Goal: Transaction & Acquisition: Purchase product/service

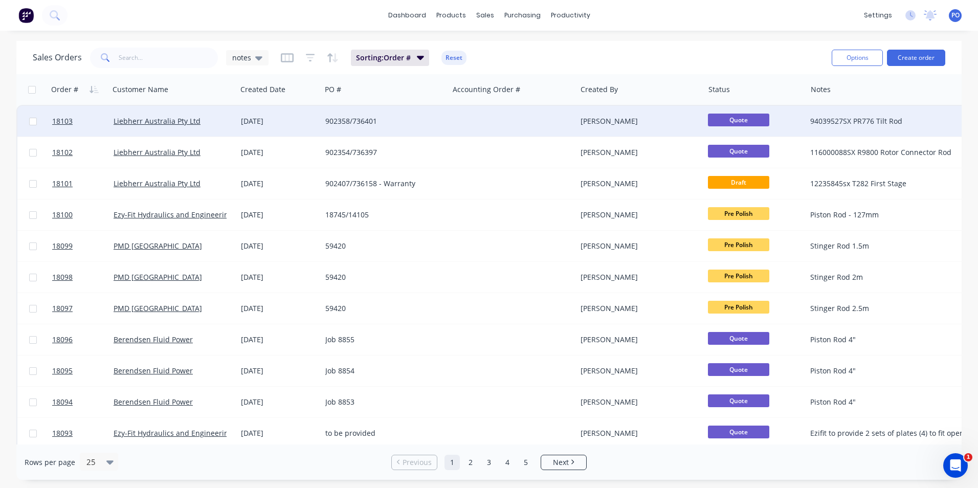
click at [451, 118] on div at bounding box center [512, 121] width 127 height 31
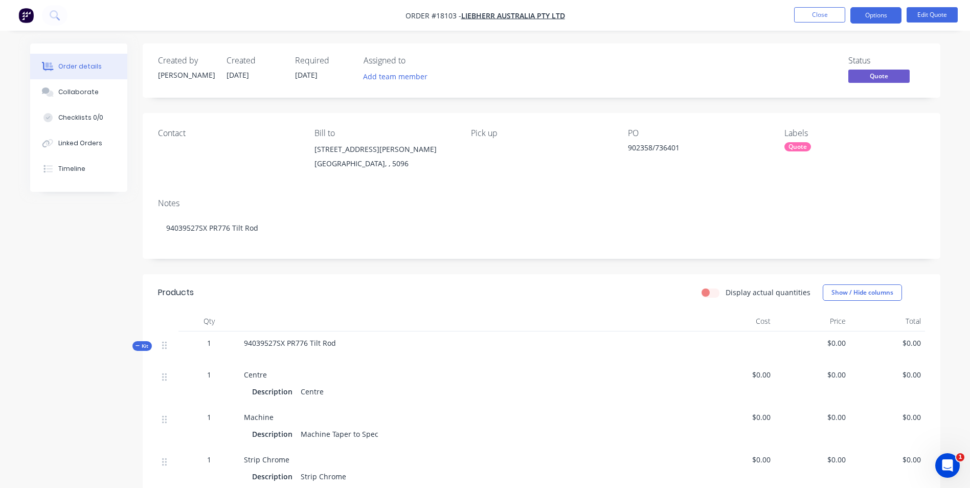
click at [799, 149] on div "Quote" at bounding box center [798, 146] width 27 height 9
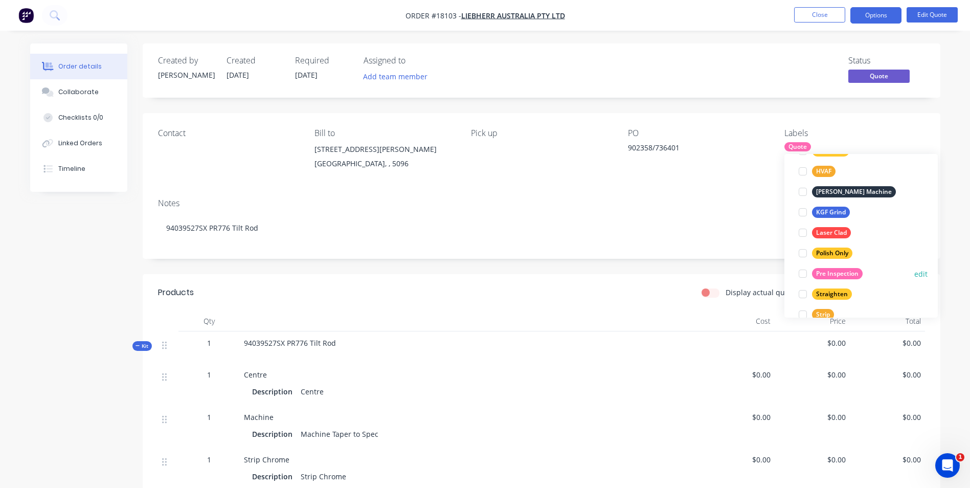
scroll to position [256, 0]
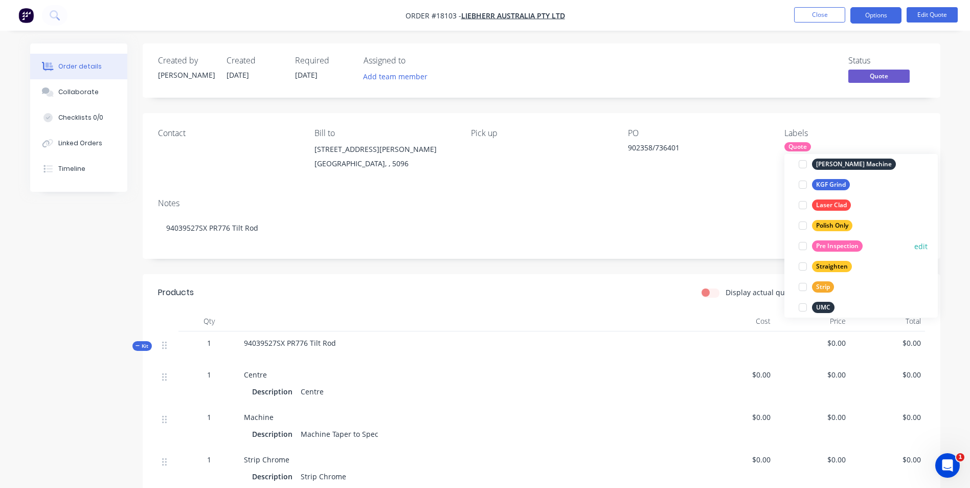
click at [846, 244] on div "Pre Inspection" at bounding box center [837, 245] width 51 height 11
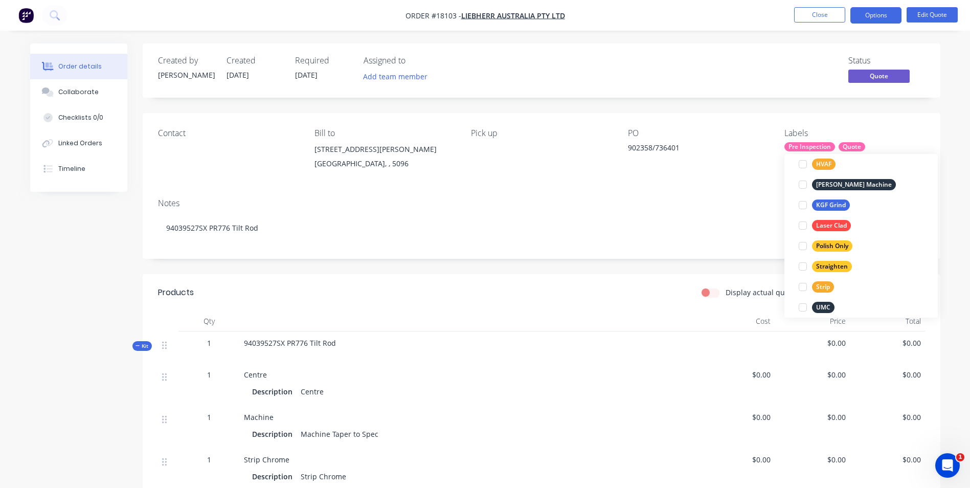
scroll to position [0, 0]
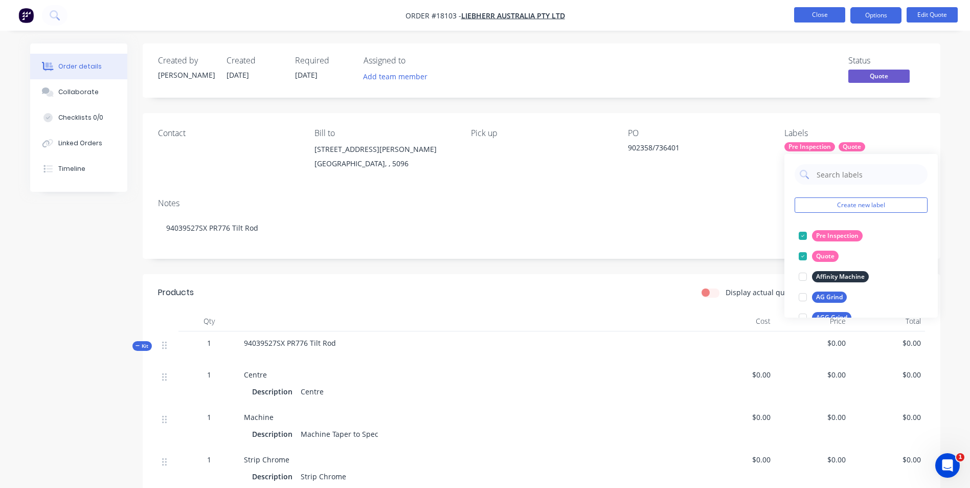
click at [831, 18] on button "Close" at bounding box center [819, 14] width 51 height 15
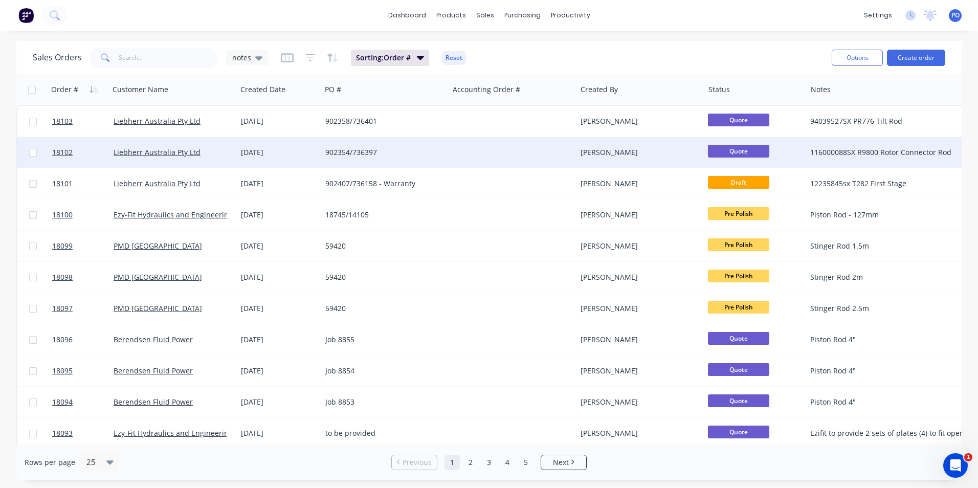
click at [403, 157] on div "902354/736397" at bounding box center [382, 152] width 114 height 10
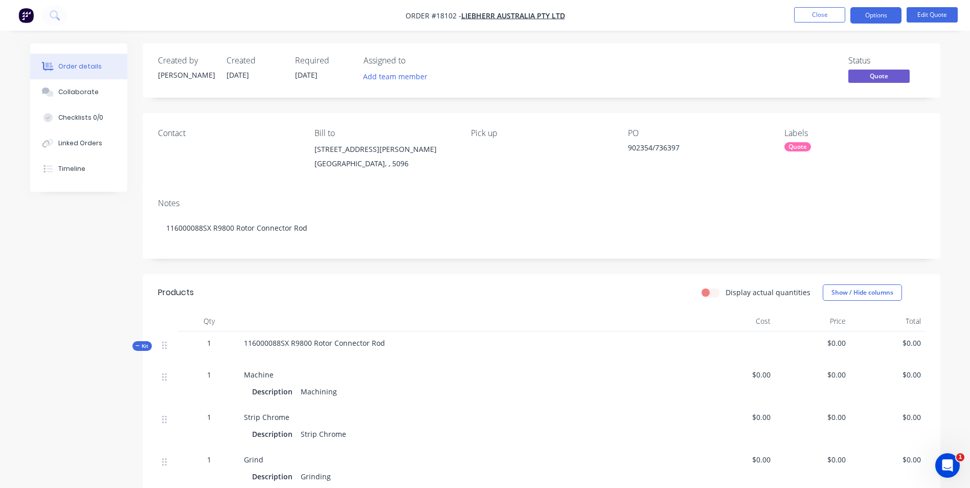
click at [801, 144] on div "Quote" at bounding box center [798, 146] width 27 height 9
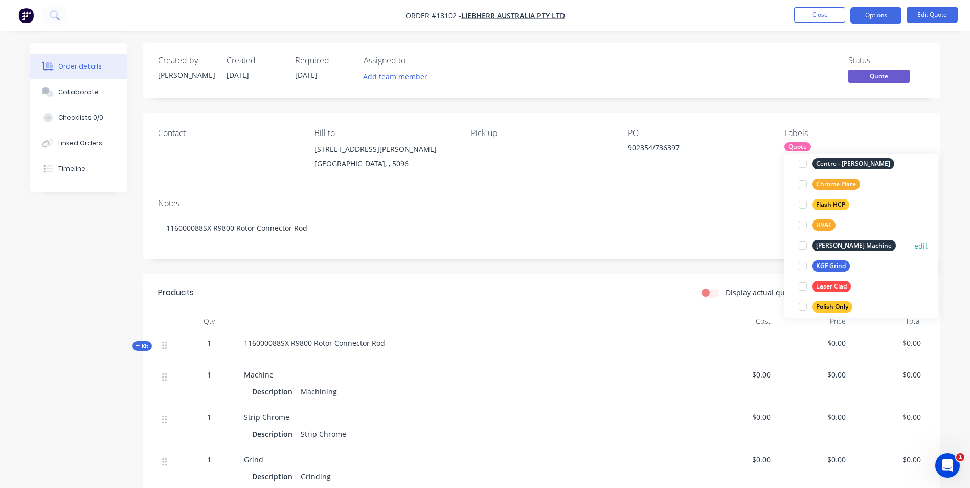
scroll to position [205, 0]
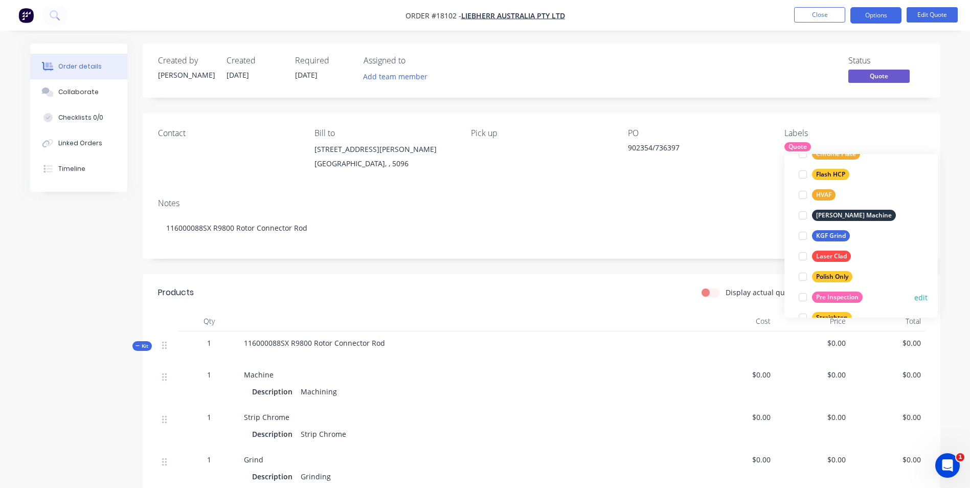
click at [833, 294] on div "Pre Inspection" at bounding box center [837, 297] width 51 height 11
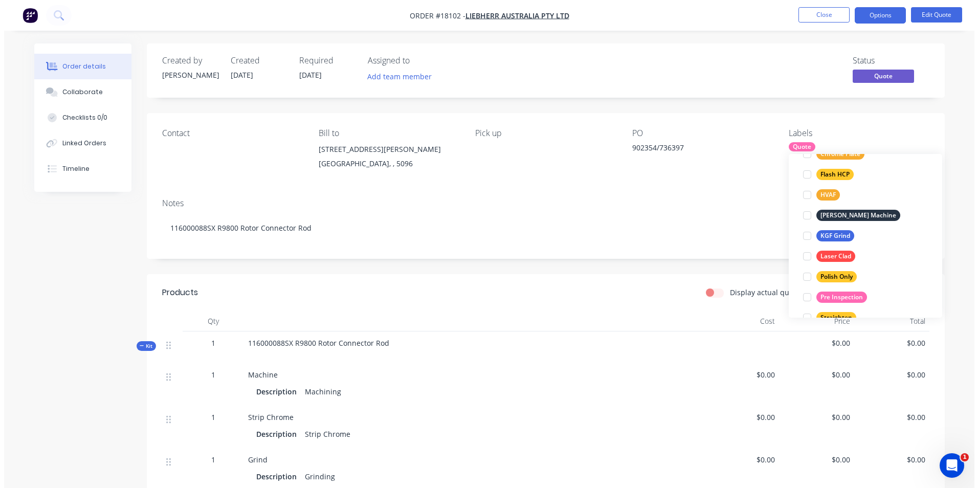
scroll to position [0, 0]
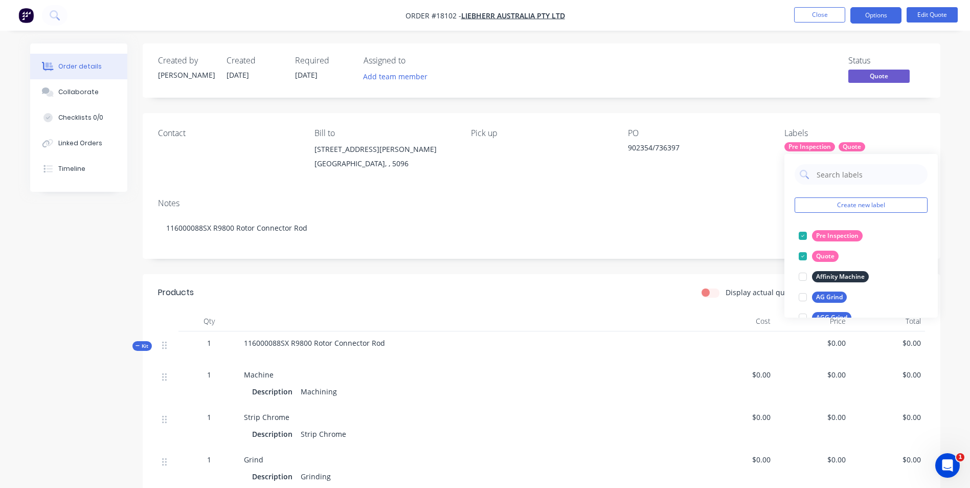
click at [667, 193] on div "Notes 116000088SX R9800 Rotor Connector Rod" at bounding box center [542, 224] width 798 height 69
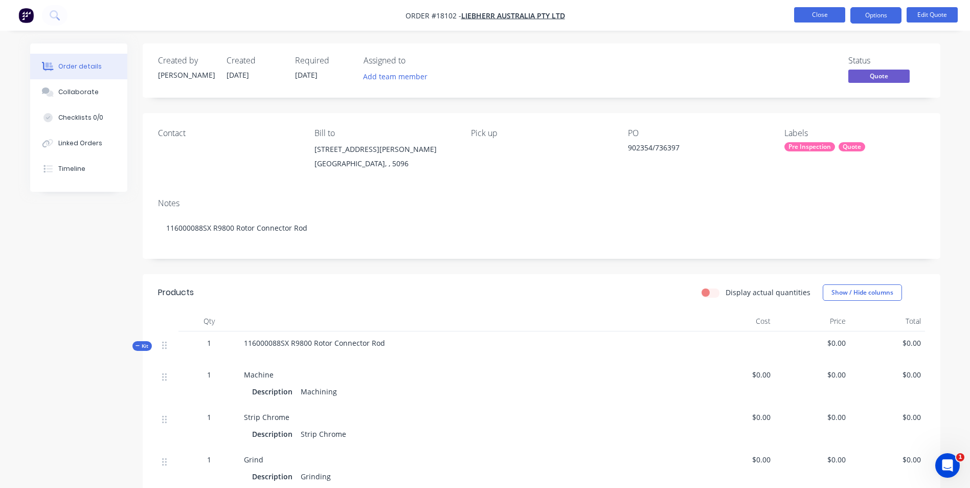
click at [834, 14] on button "Close" at bounding box center [819, 14] width 51 height 15
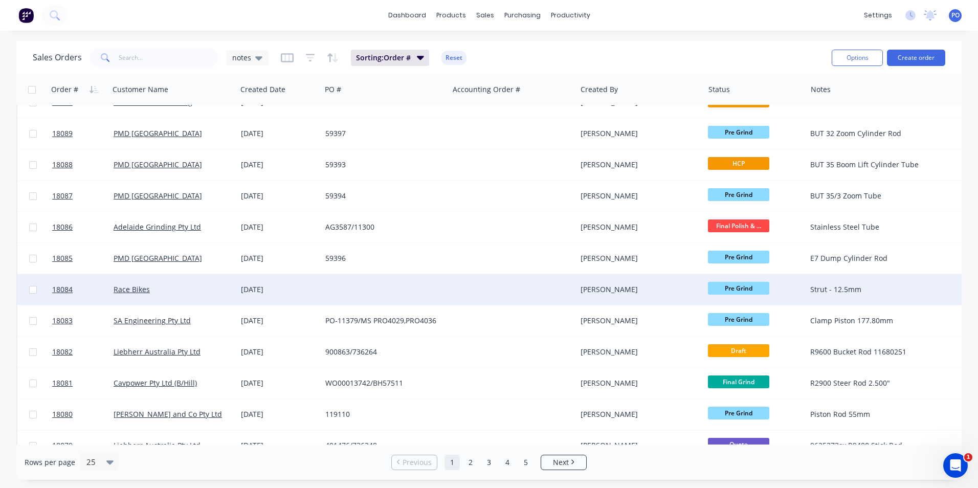
scroll to position [445, 0]
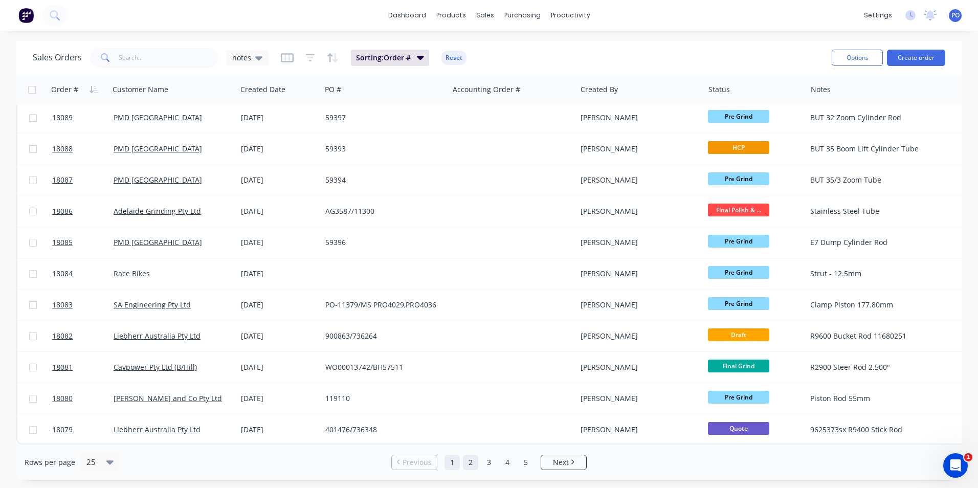
click at [473, 462] on link "2" at bounding box center [470, 462] width 15 height 15
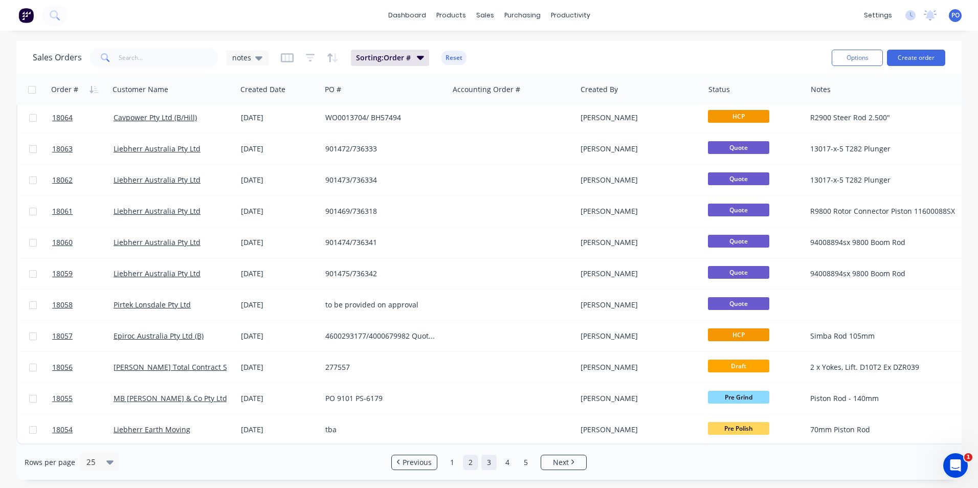
click at [489, 463] on link "3" at bounding box center [488, 462] width 15 height 15
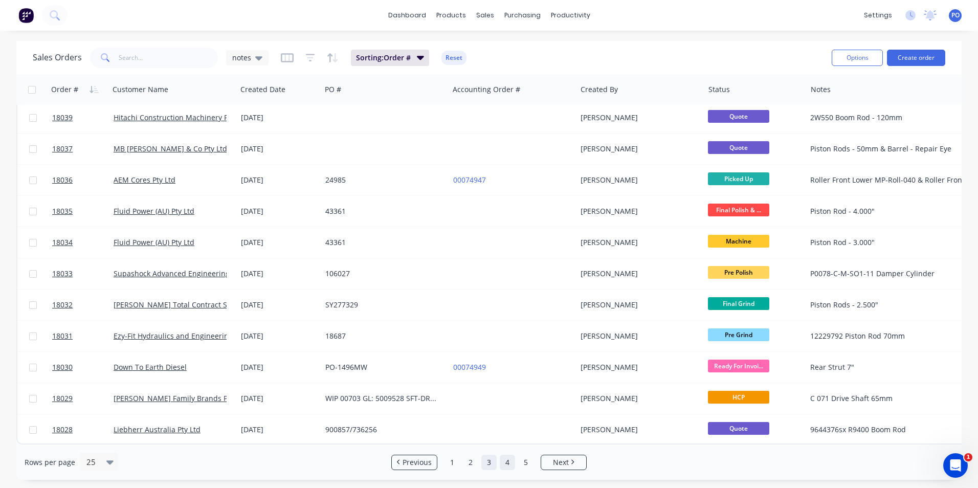
click at [510, 461] on link "4" at bounding box center [507, 462] width 15 height 15
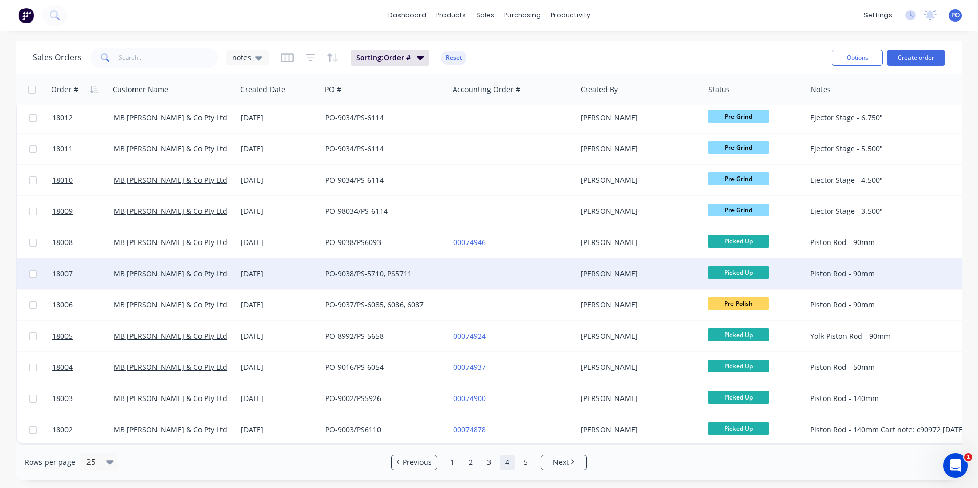
scroll to position [139, 0]
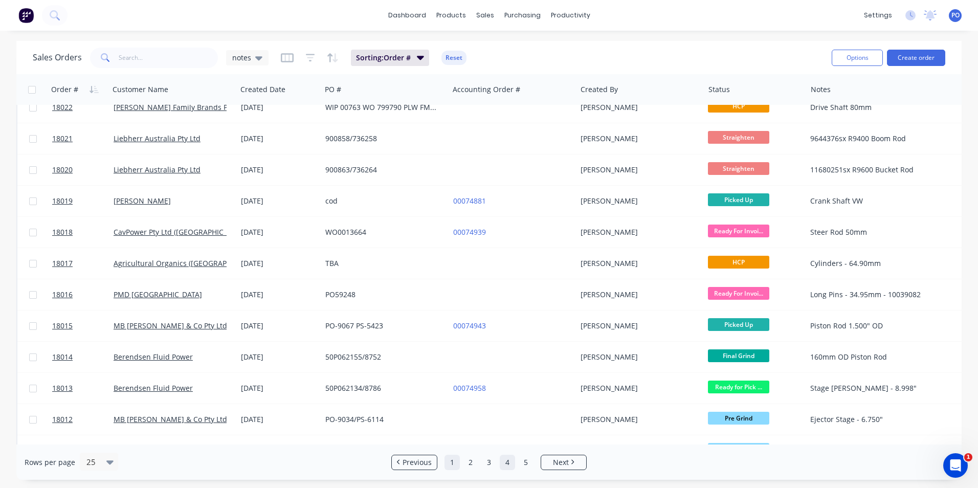
click at [454, 461] on link "1" at bounding box center [451, 462] width 15 height 15
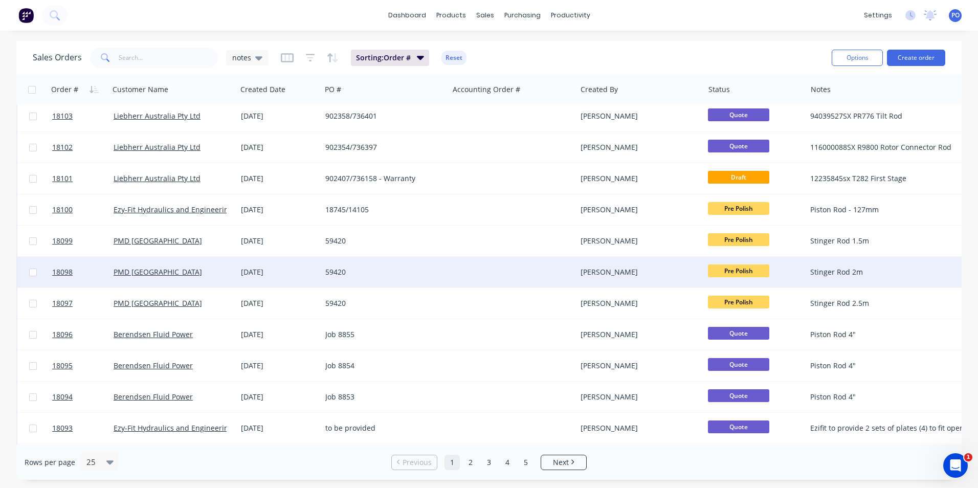
scroll to position [0, 0]
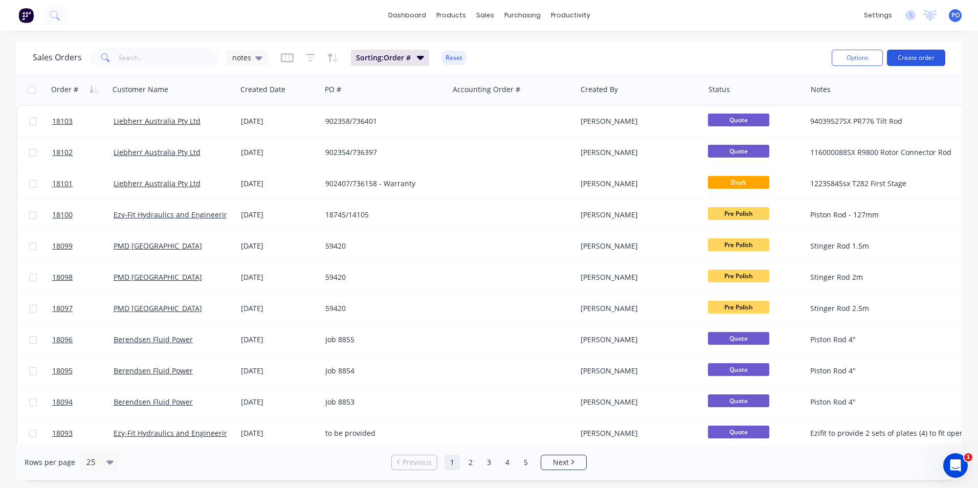
click at [916, 61] on button "Create order" at bounding box center [916, 58] width 58 height 16
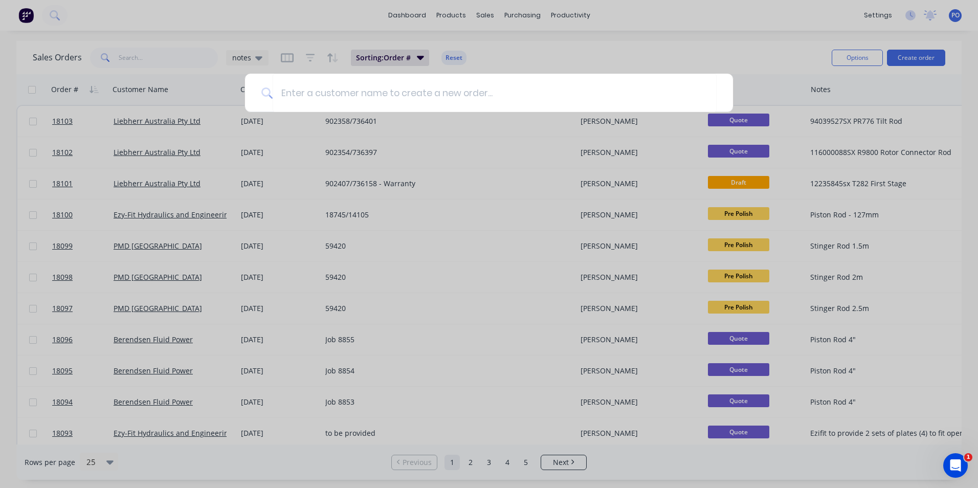
click at [751, 33] on div at bounding box center [489, 244] width 978 height 488
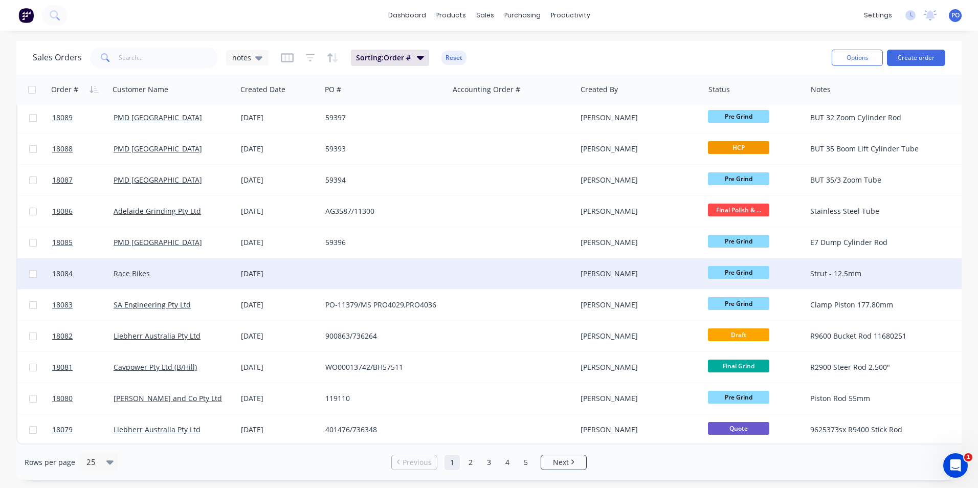
scroll to position [445, 0]
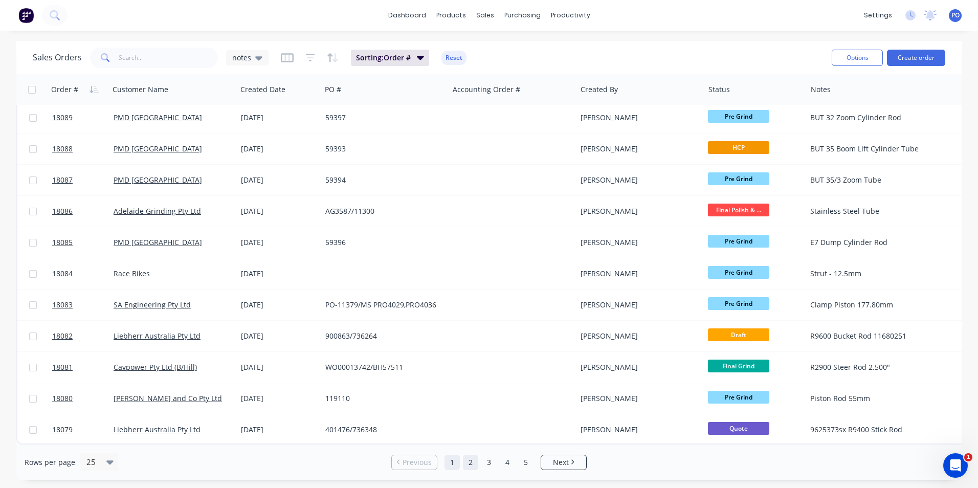
click at [464, 464] on link "2" at bounding box center [470, 462] width 15 height 15
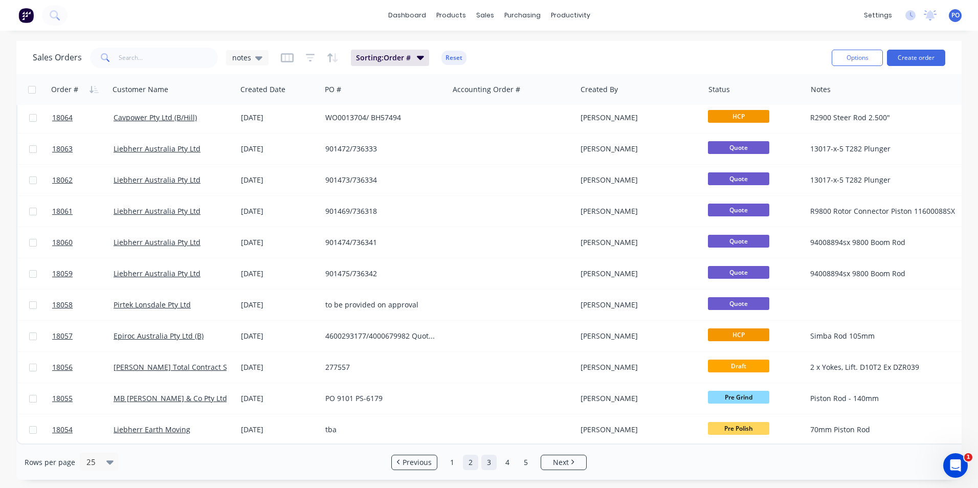
click at [494, 464] on link "3" at bounding box center [488, 462] width 15 height 15
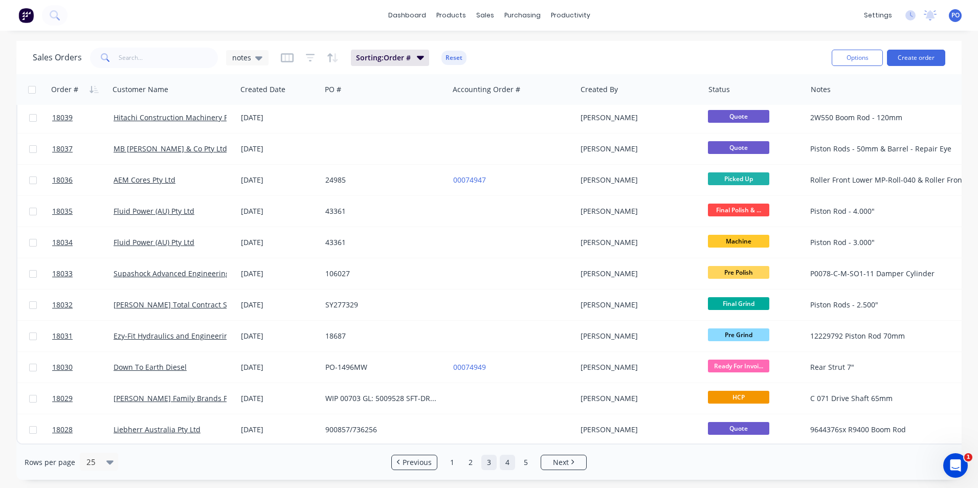
click at [505, 458] on link "4" at bounding box center [507, 462] width 15 height 15
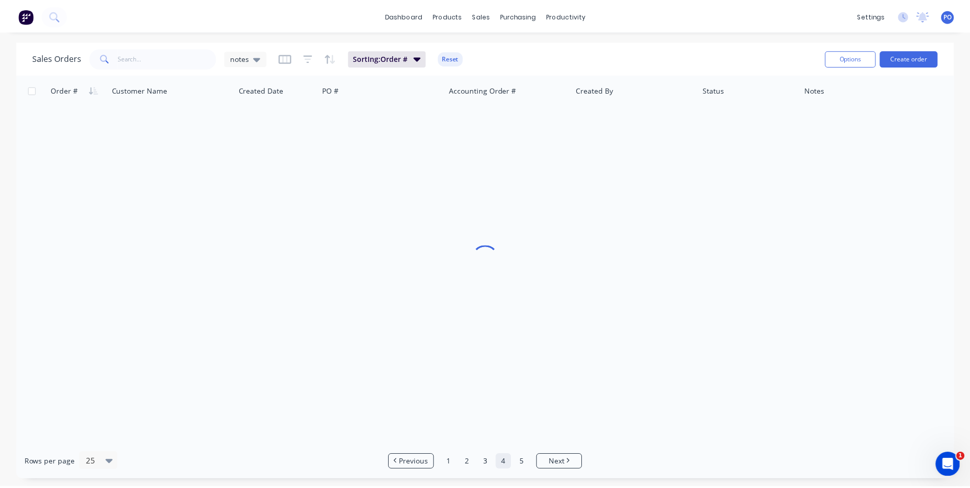
scroll to position [0, 0]
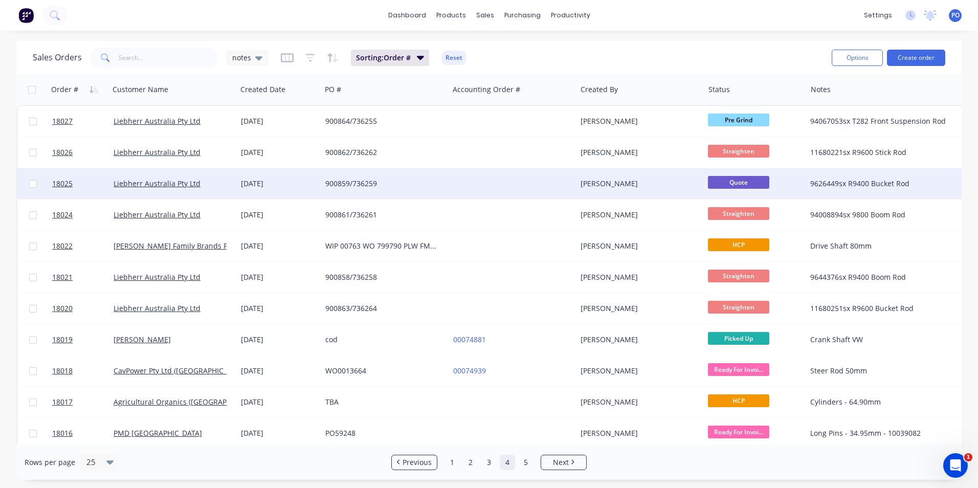
click at [410, 180] on div "900859/736259" at bounding box center [382, 183] width 114 height 10
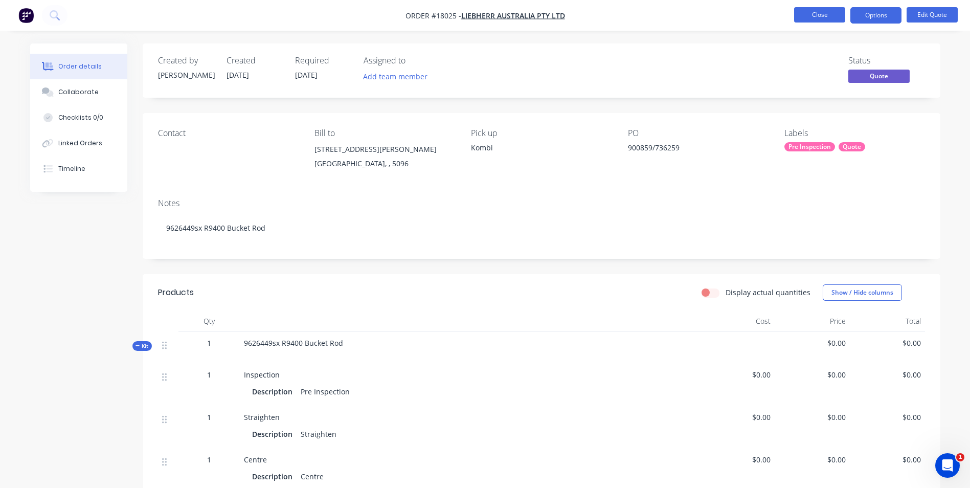
click at [815, 19] on button "Close" at bounding box center [819, 14] width 51 height 15
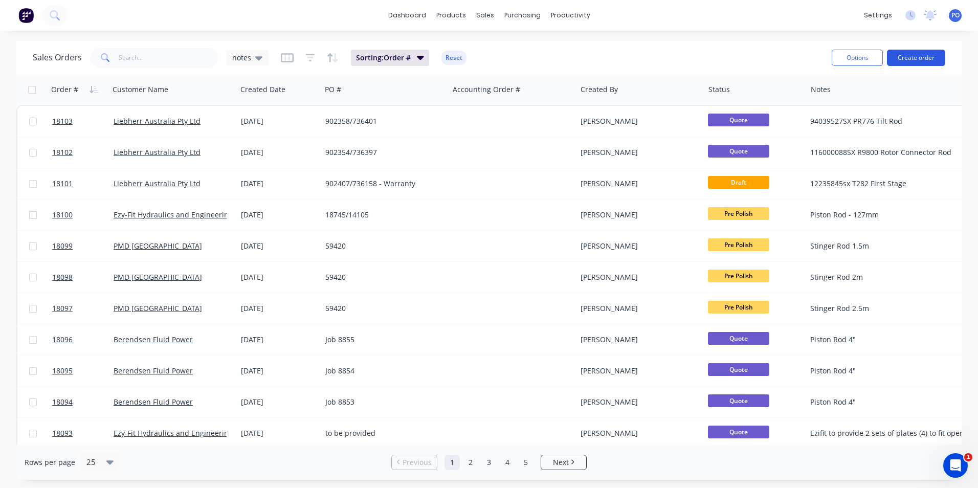
click at [900, 59] on button "Create order" at bounding box center [916, 58] width 58 height 16
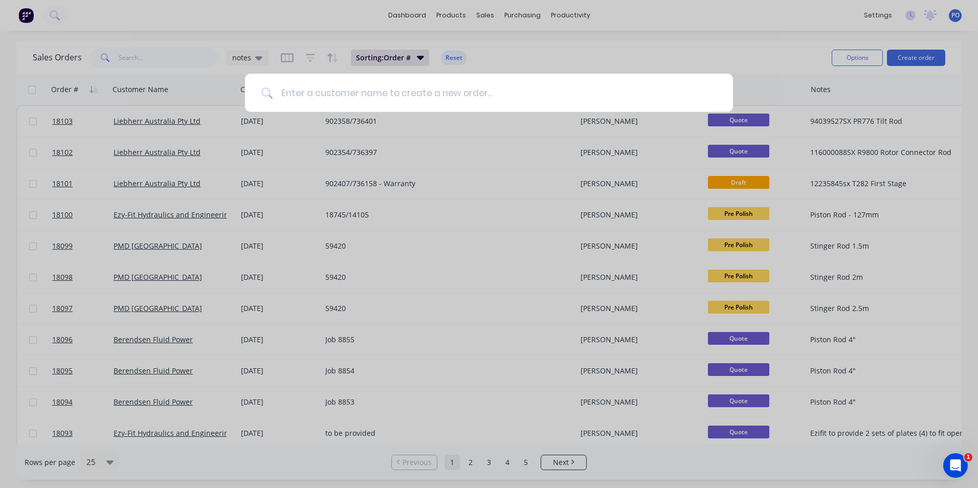
click at [343, 85] on input at bounding box center [495, 93] width 444 height 38
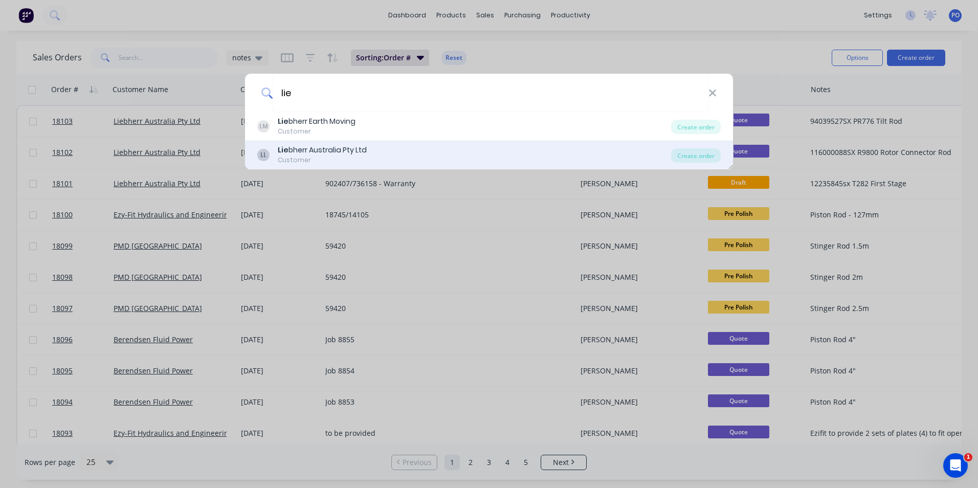
type input "lie"
click at [370, 144] on div "LL Lie bherr Australia Pty Ltd Customer Create order" at bounding box center [489, 155] width 488 height 29
click at [364, 148] on div "Lie bherr Australia Pty Ltd" at bounding box center [322, 150] width 89 height 11
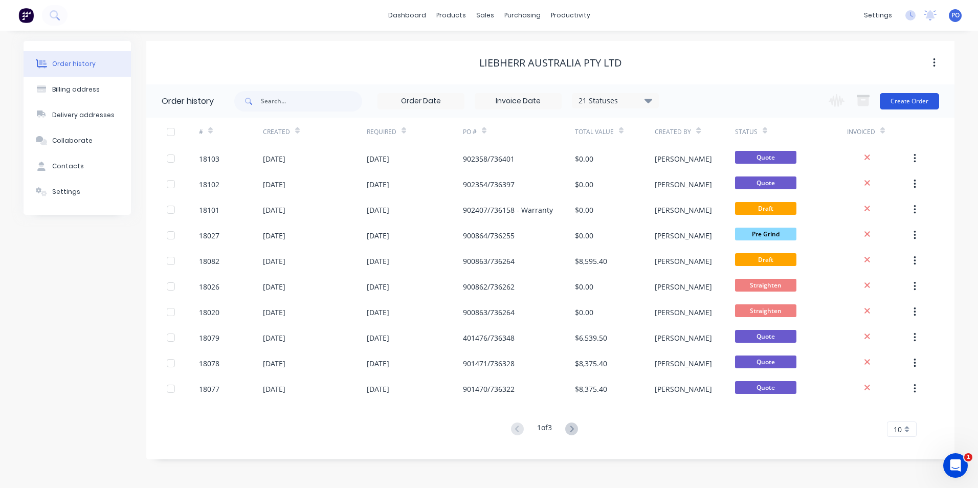
click at [912, 102] on button "Create Order" at bounding box center [909, 101] width 59 height 16
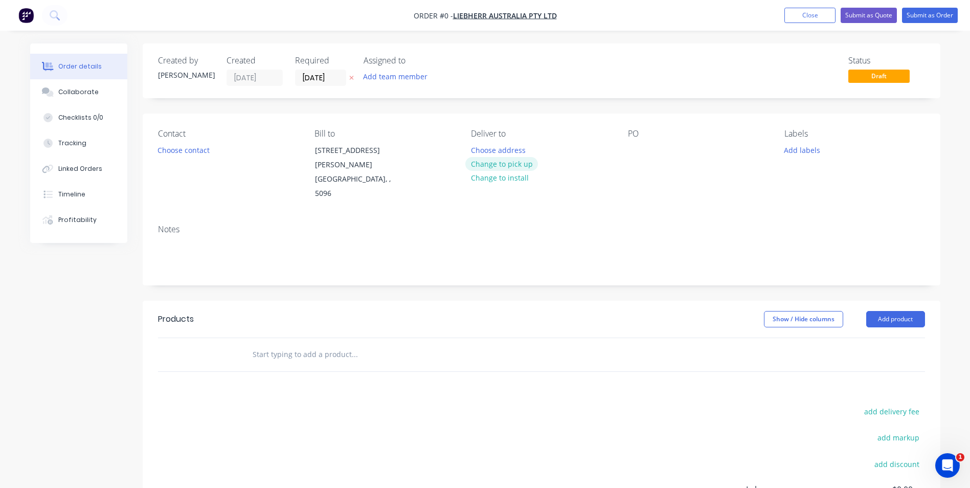
click at [521, 166] on button "Change to pick up" at bounding box center [501, 164] width 73 height 14
click at [896, 311] on button "Add product" at bounding box center [895, 319] width 59 height 16
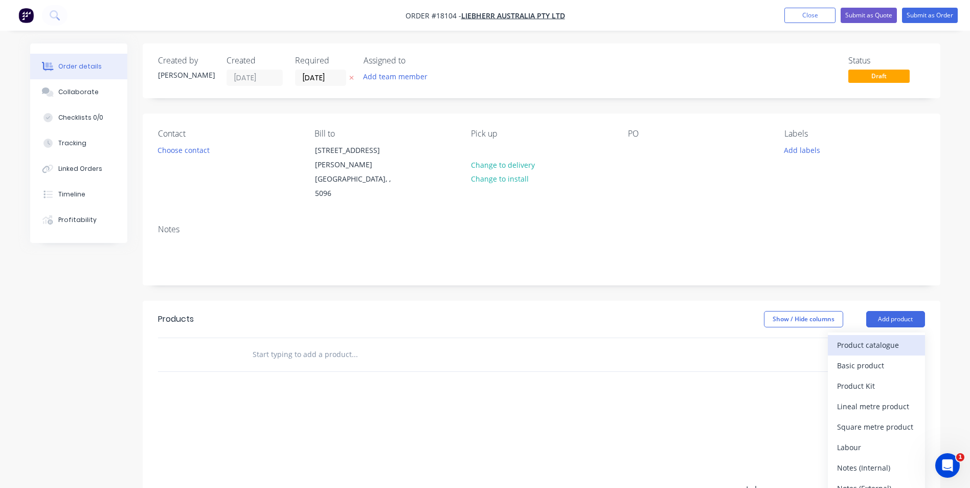
click at [879, 338] on div "Product catalogue" at bounding box center [876, 345] width 79 height 15
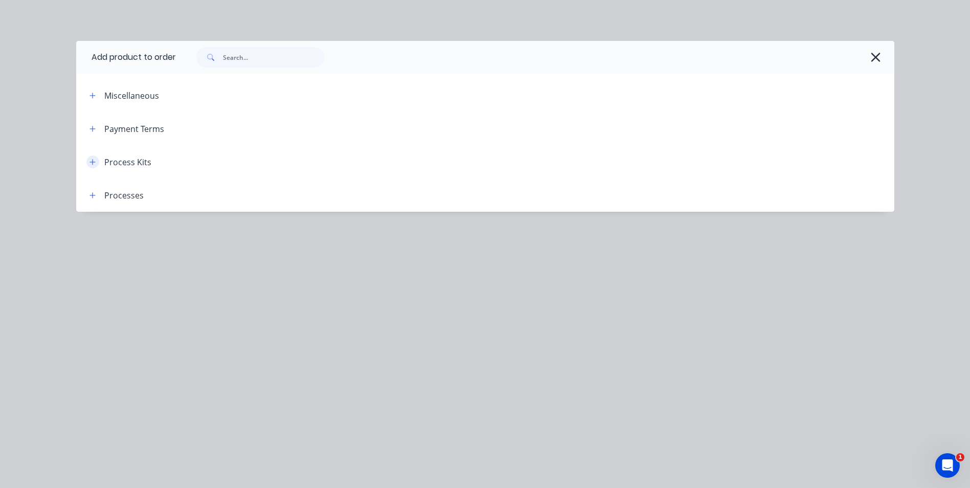
click at [95, 161] on icon "button" at bounding box center [93, 162] width 6 height 7
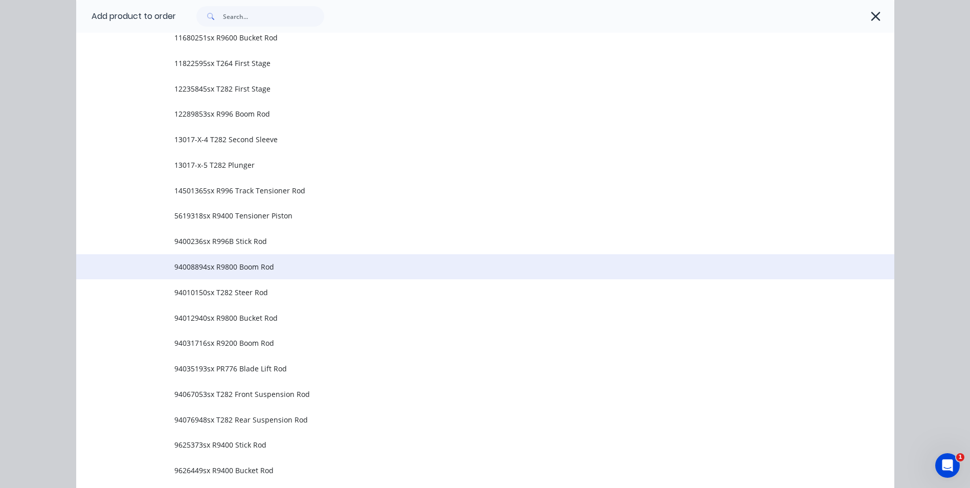
scroll to position [256, 0]
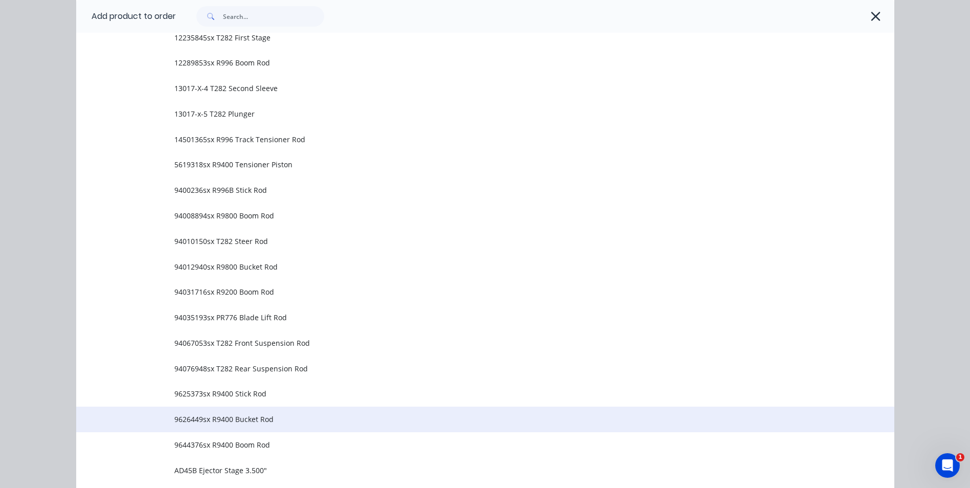
click at [304, 420] on span "9626449sx R9400 Bucket Rod" at bounding box center [462, 419] width 576 height 11
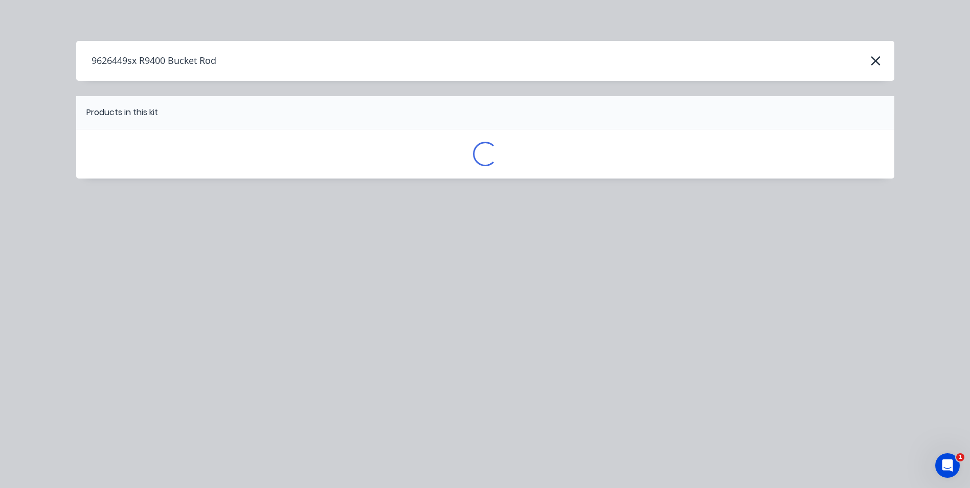
scroll to position [0, 0]
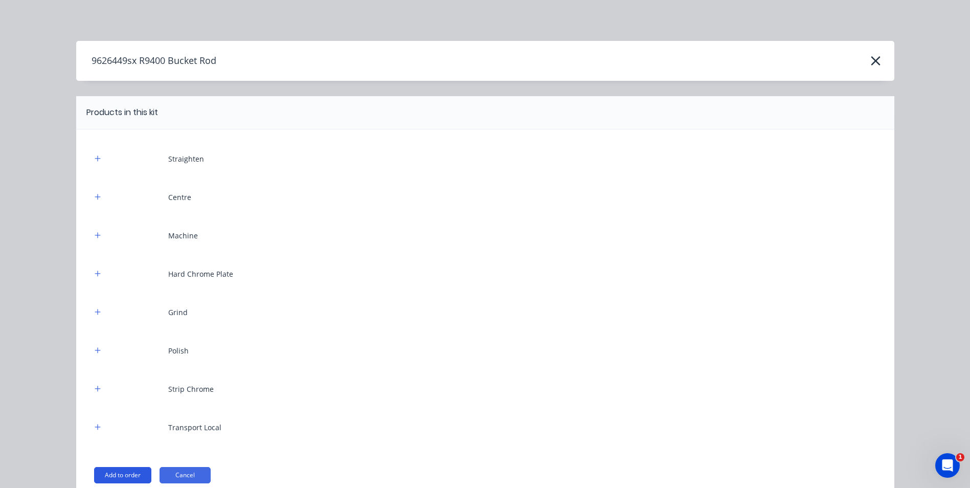
click at [128, 475] on button "Add to order" at bounding box center [122, 475] width 57 height 16
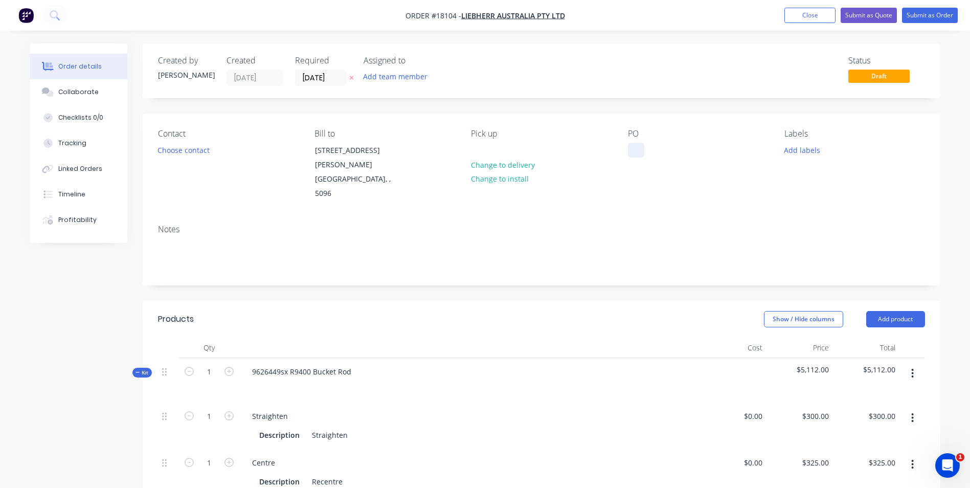
click at [637, 149] on div at bounding box center [636, 150] width 16 height 15
click at [809, 153] on button "Add labels" at bounding box center [802, 150] width 47 height 14
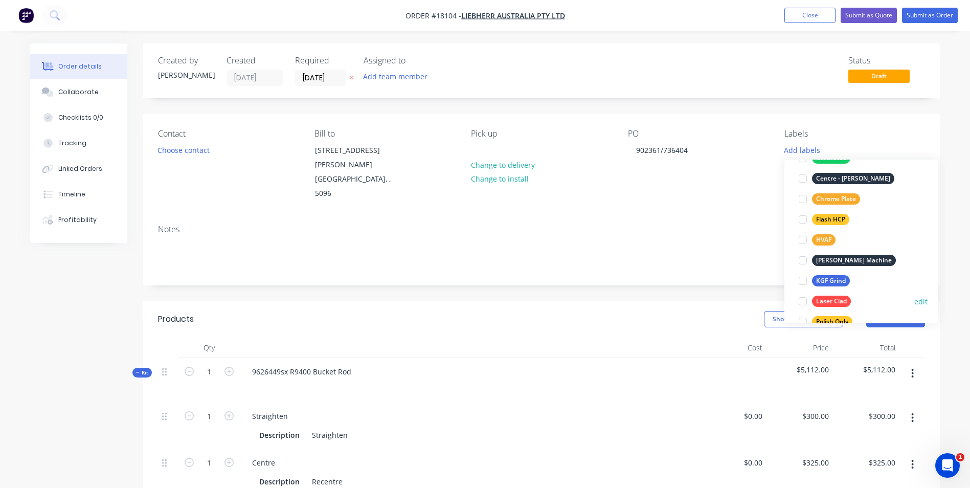
scroll to position [205, 0]
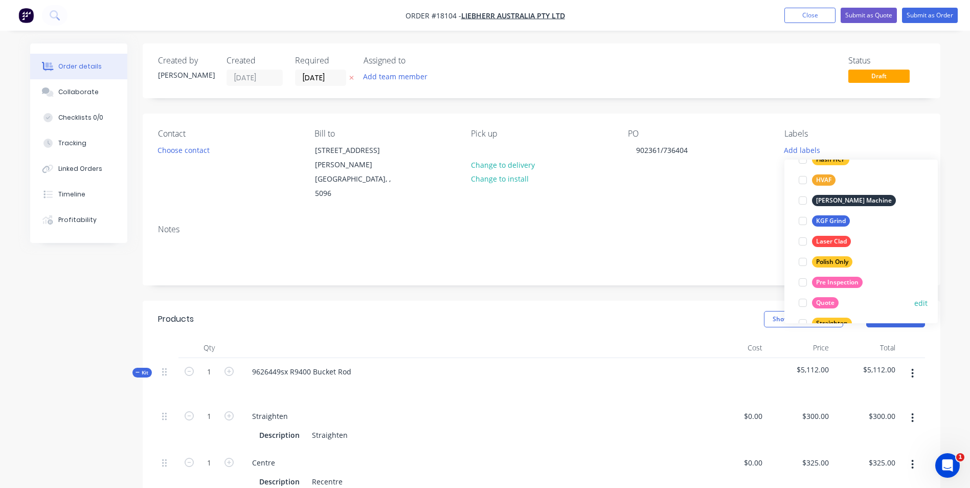
click at [802, 306] on div at bounding box center [803, 303] width 20 height 20
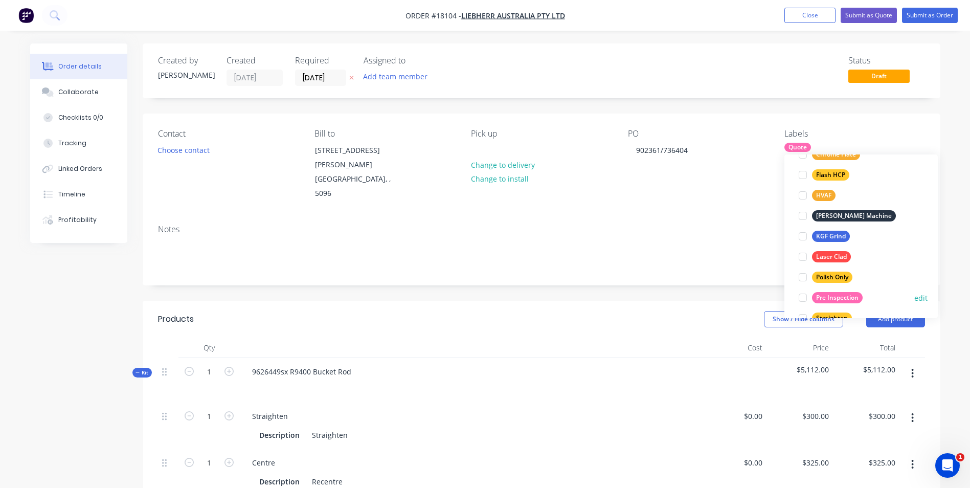
click at [806, 301] on div at bounding box center [803, 297] width 20 height 20
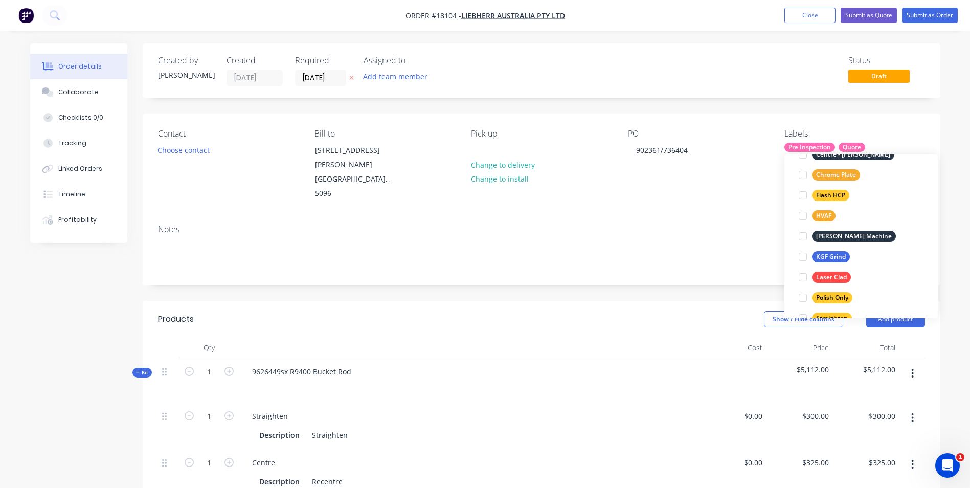
scroll to position [0, 0]
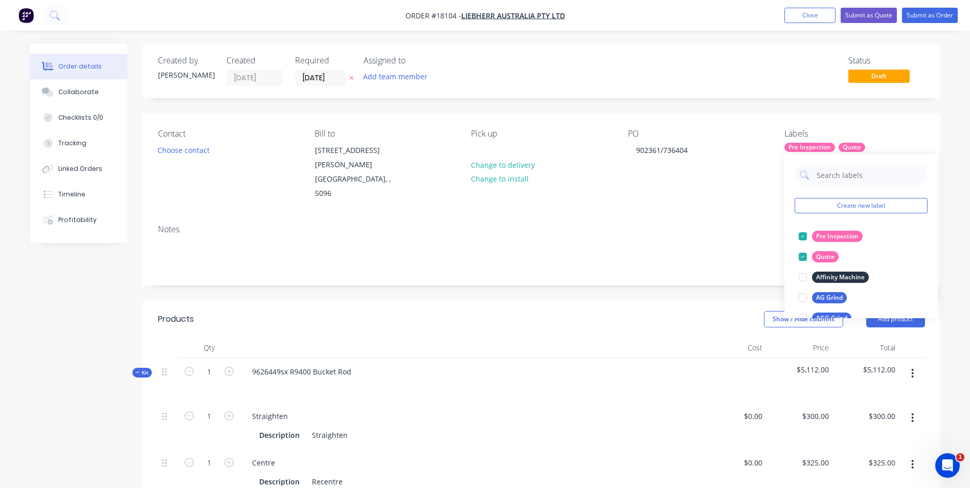
click at [617, 311] on div "Show / Hide columns Add product" at bounding box center [623, 319] width 604 height 16
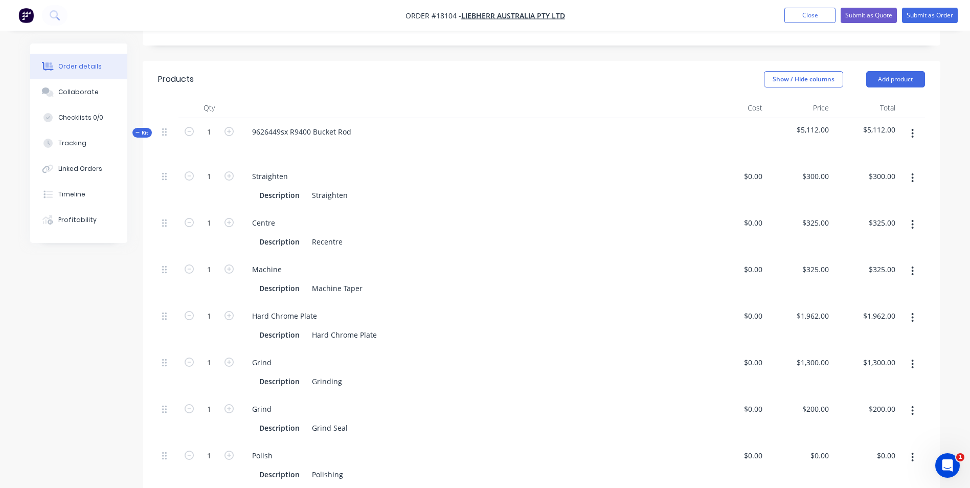
scroll to position [163, 0]
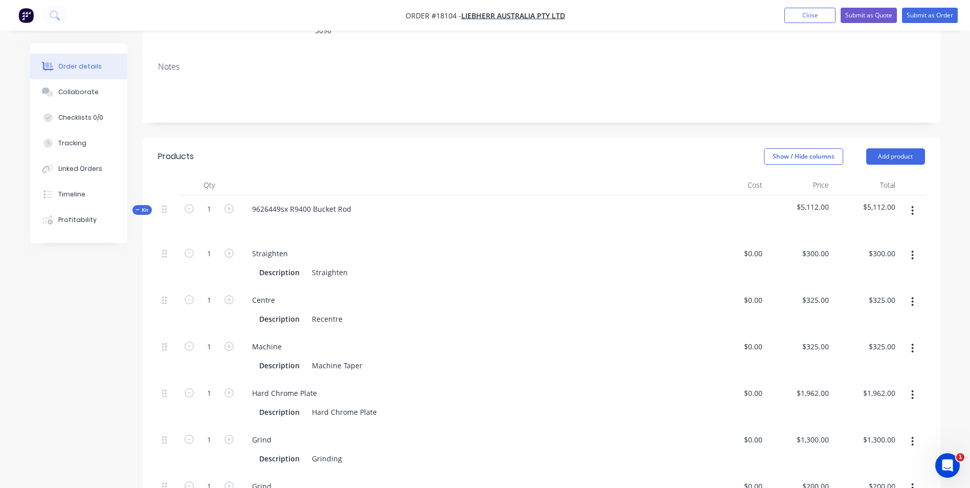
click at [822, 202] on span "$5,112.00" at bounding box center [800, 207] width 58 height 11
click at [820, 246] on input "300" at bounding box center [817, 253] width 32 height 15
type input "$0.00"
click at [817, 293] on input "325" at bounding box center [817, 300] width 32 height 15
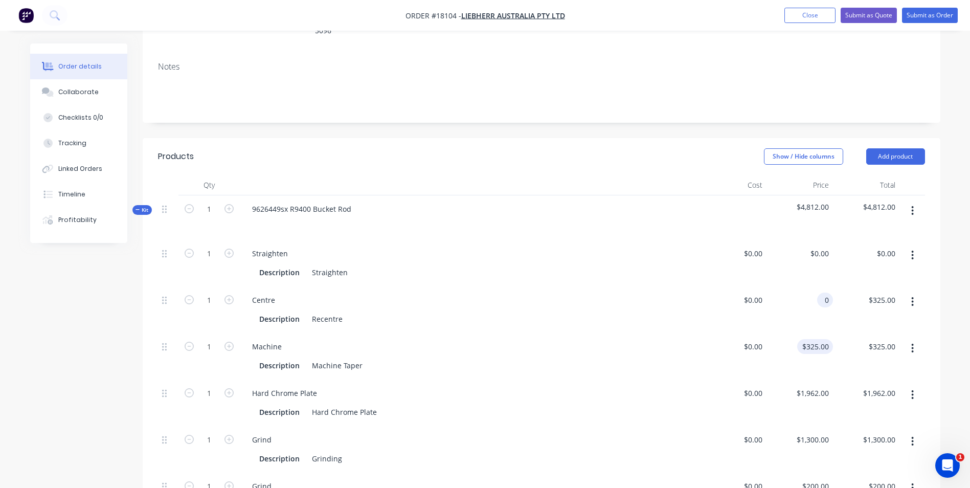
type input "$0.00"
click at [816, 339] on div "325 325" at bounding box center [824, 346] width 17 height 15
type input "$0.00"
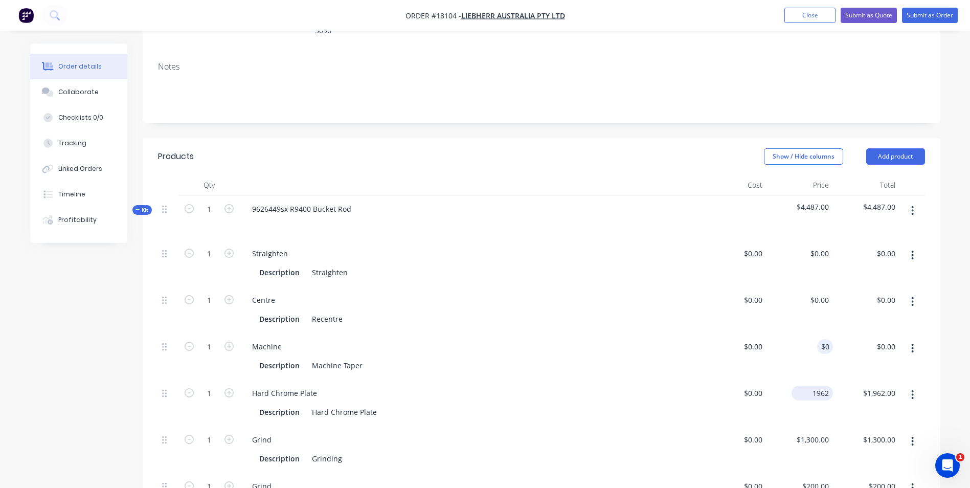
click at [821, 386] on input "1962" at bounding box center [814, 393] width 37 height 15
type input "$0.00"
click at [809, 432] on div "1300 $1,300.00" at bounding box center [812, 439] width 41 height 15
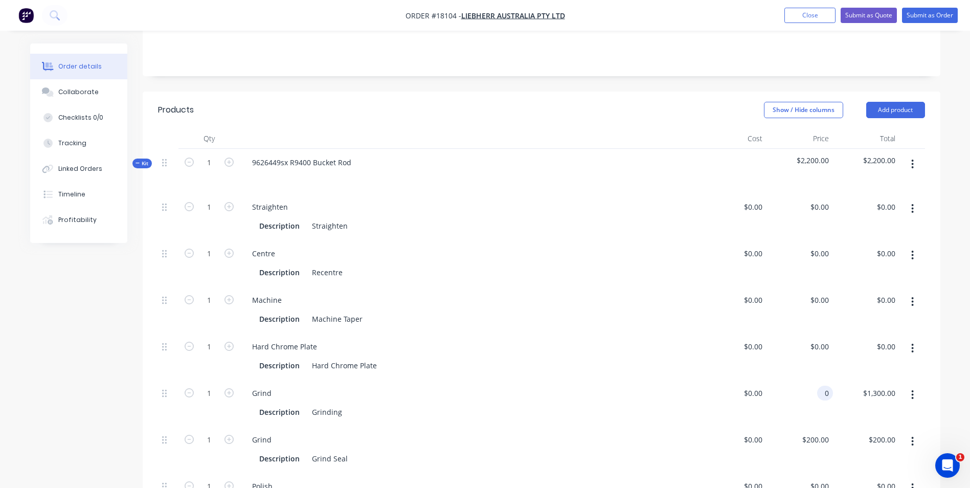
scroll to position [265, 0]
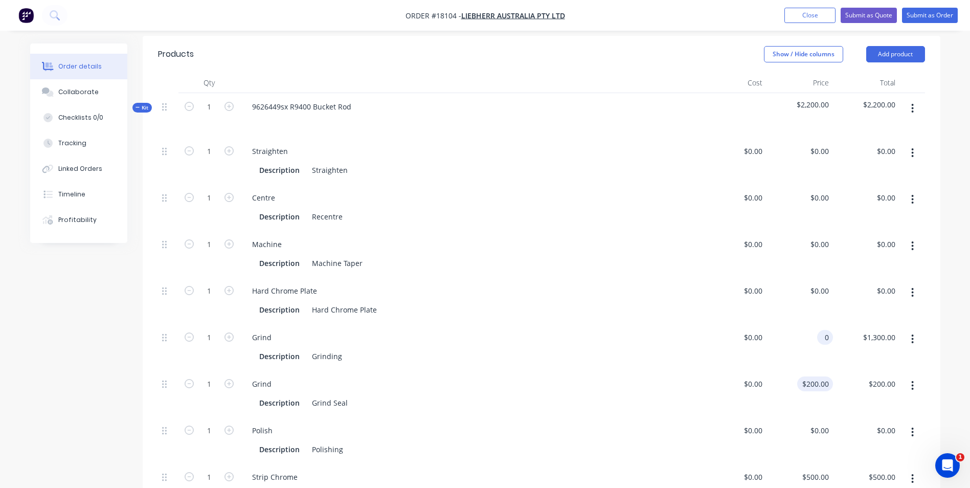
type input "$0.00"
click at [827, 376] on input "200" at bounding box center [817, 383] width 32 height 15
type input "$0.00"
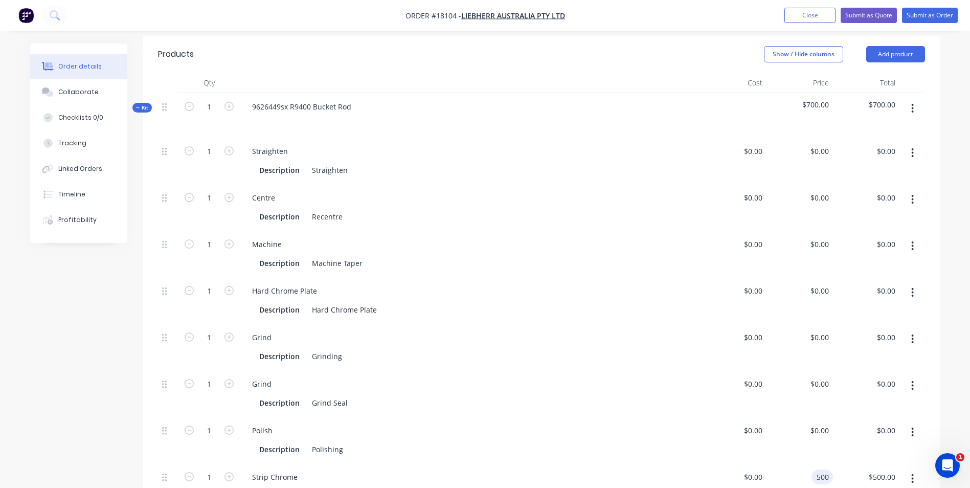
click at [817, 470] on div "500 500" at bounding box center [824, 477] width 17 height 15
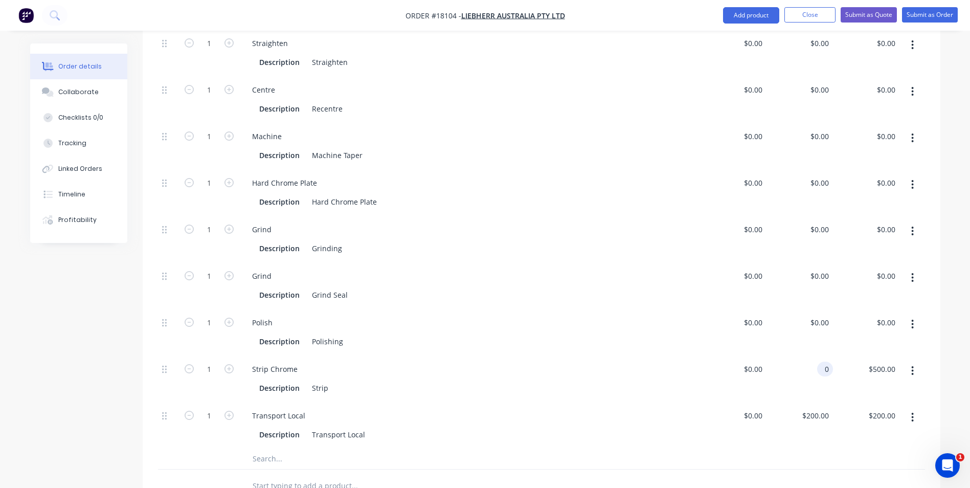
scroll to position [521, 0]
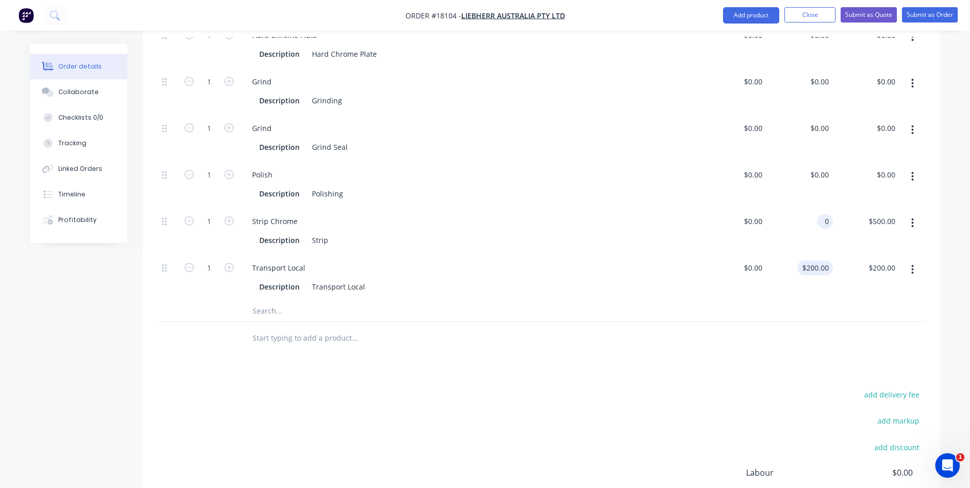
type input "$0.00"
click at [816, 254] on div "0 $200.00" at bounding box center [800, 277] width 66 height 47
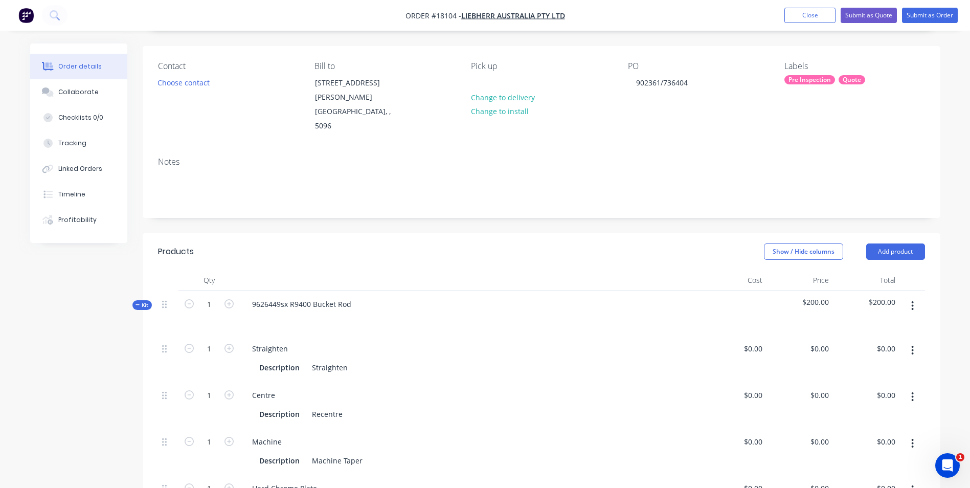
scroll to position [9, 0]
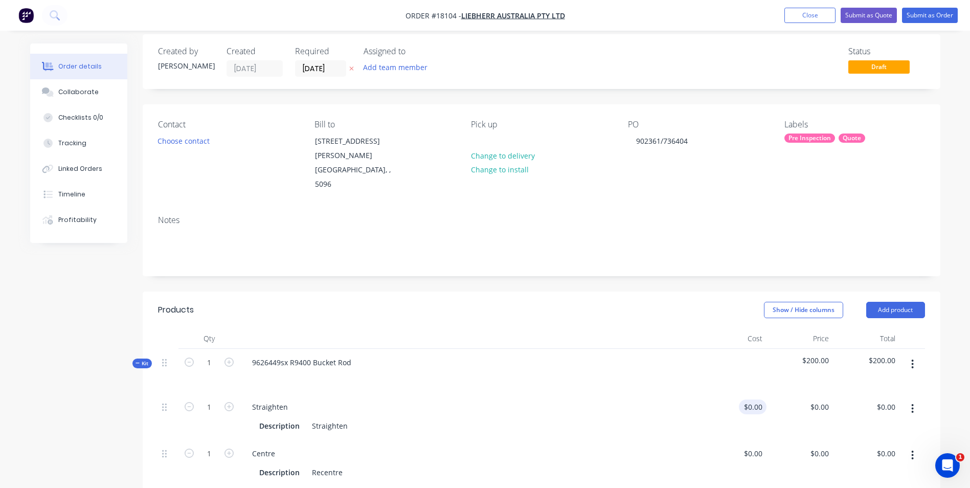
type input "0"
click at [755, 399] on input "$0.00" at bounding box center [755, 406] width 24 height 15
type input "$0.00"
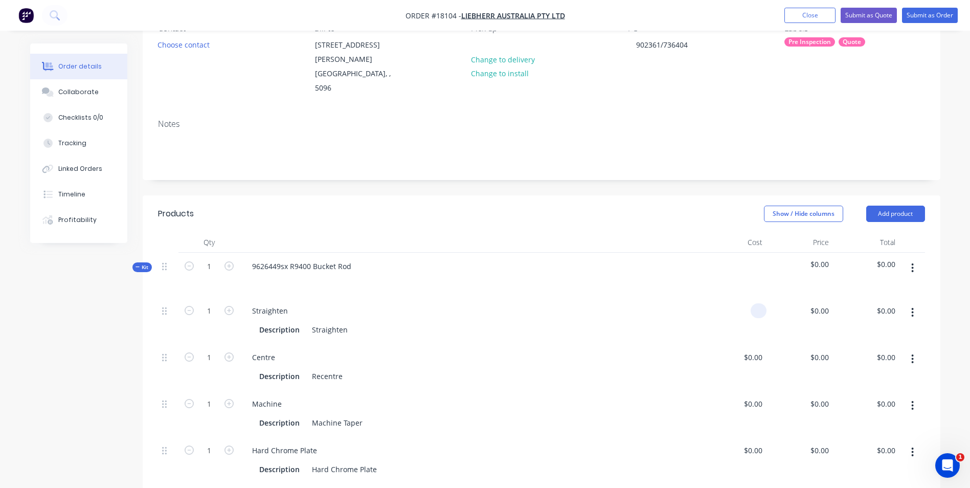
scroll to position [214, 0]
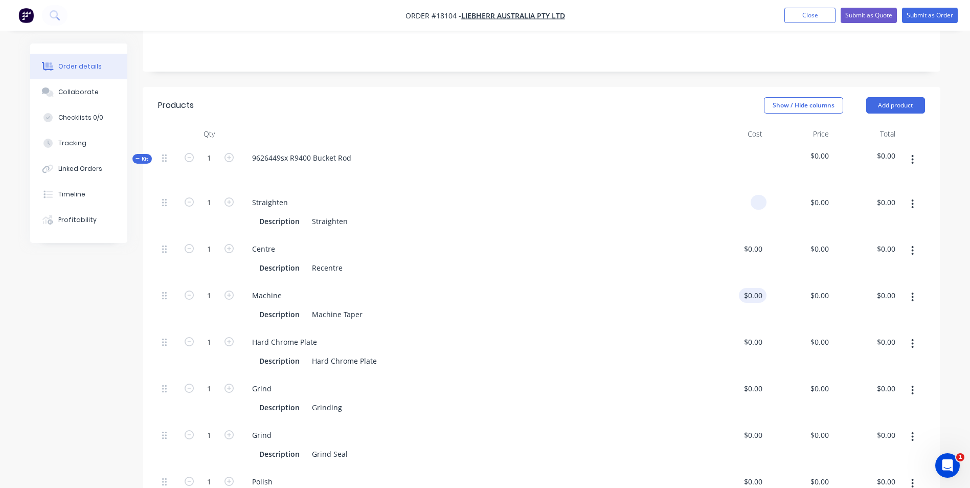
type input "$0.00"
click at [763, 288] on input at bounding box center [755, 295] width 24 height 15
type input "$0.00"
click at [826, 144] on div "$0.00" at bounding box center [800, 166] width 66 height 44
click at [826, 150] on span "$0.00" at bounding box center [800, 155] width 58 height 11
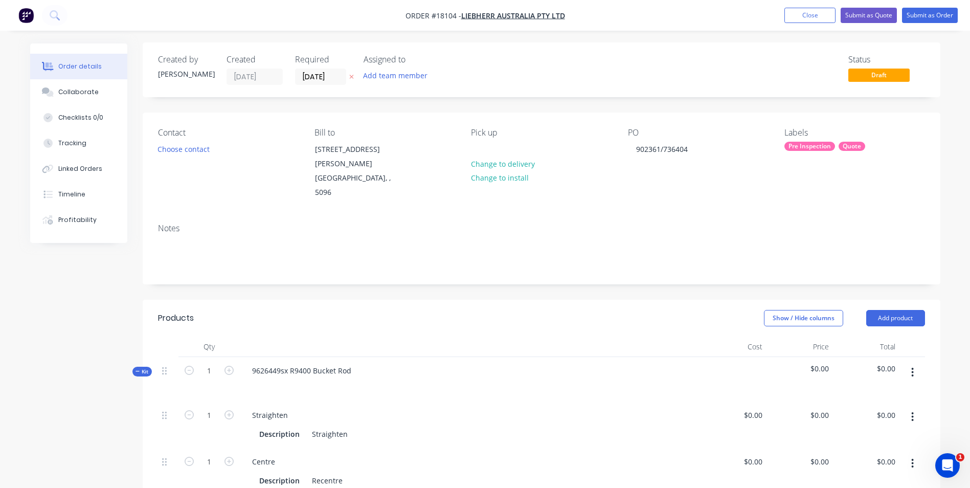
scroll to position [0, 0]
drag, startPoint x: 359, startPoint y: 343, endPoint x: 248, endPoint y: 333, distance: 111.4
click at [248, 358] on div "9626449sx R9400 Bucket Rod" at bounding box center [470, 380] width 460 height 44
copy div "9626449sx R9400 Bucket Rod"
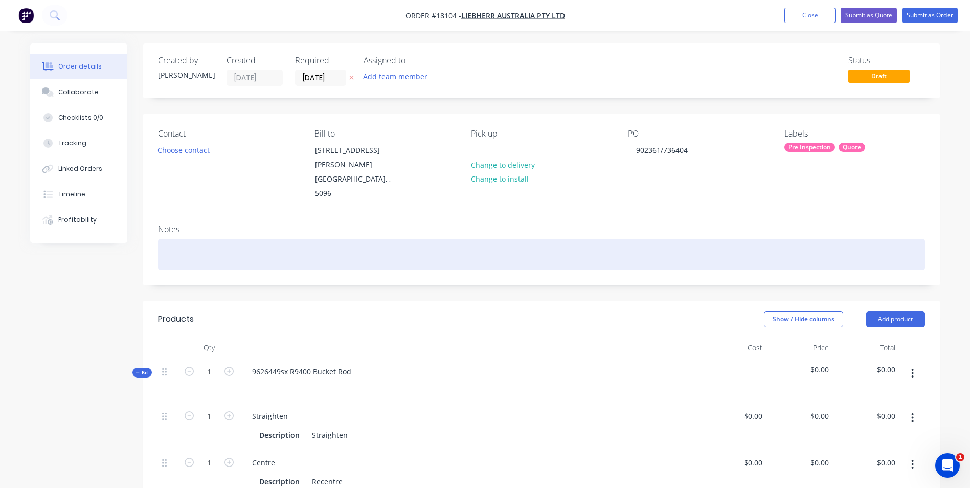
click at [221, 241] on div at bounding box center [541, 254] width 767 height 31
paste div
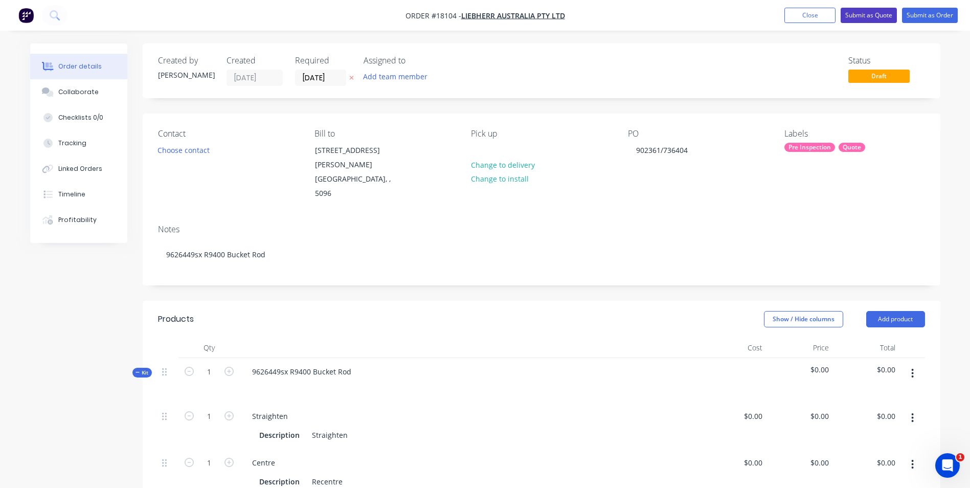
click at [879, 16] on button "Submit as Quote" at bounding box center [869, 15] width 56 height 15
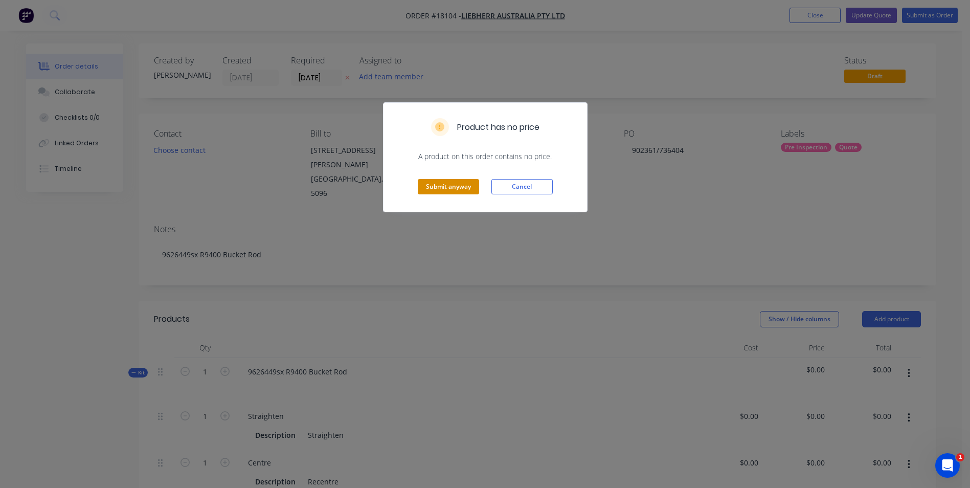
click at [444, 183] on button "Submit anyway" at bounding box center [448, 186] width 61 height 15
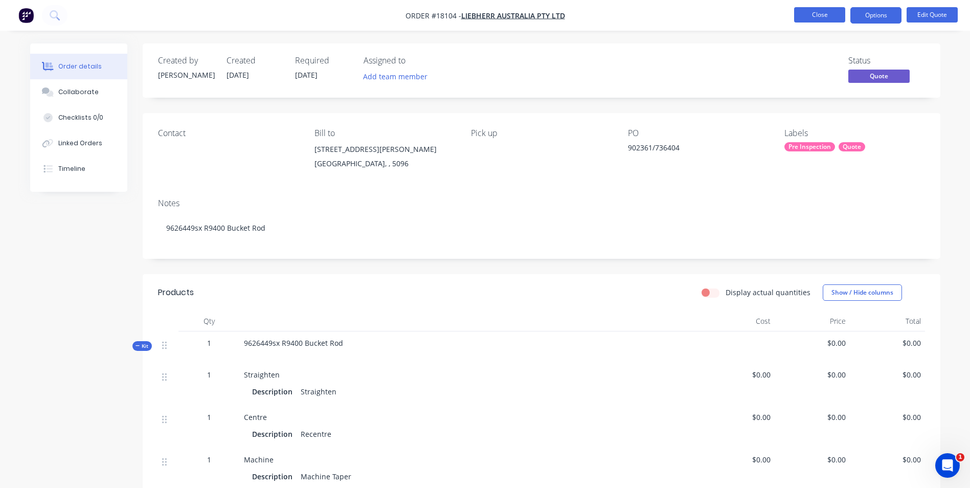
click at [822, 19] on button "Close" at bounding box center [819, 14] width 51 height 15
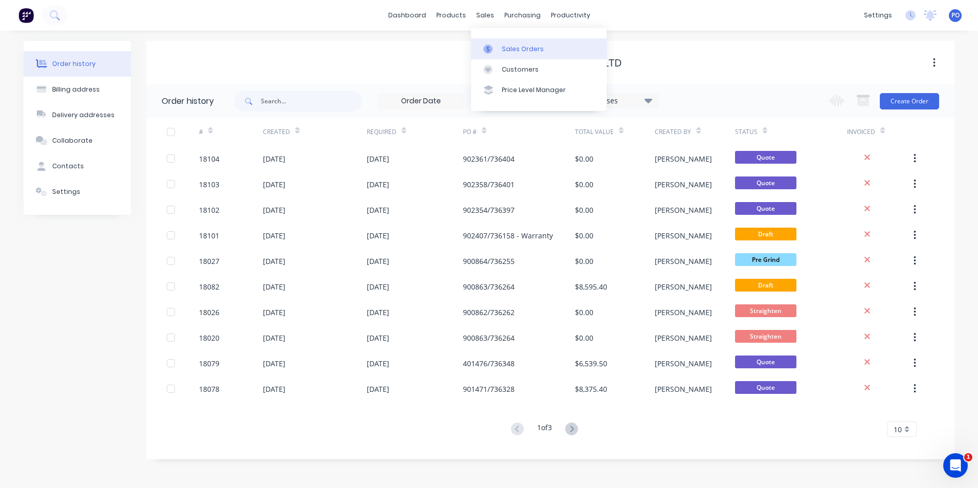
click at [506, 47] on div "Sales Orders" at bounding box center [523, 48] width 42 height 9
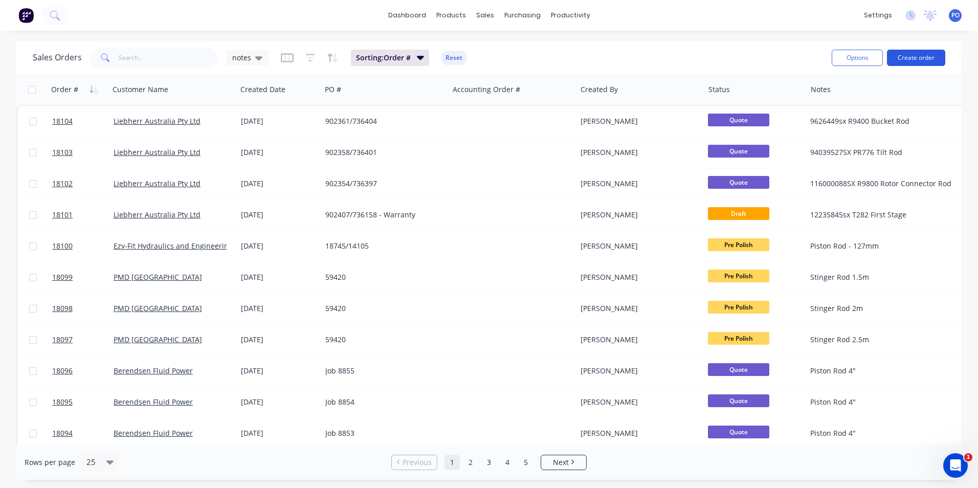
click at [911, 64] on button "Create order" at bounding box center [916, 58] width 58 height 16
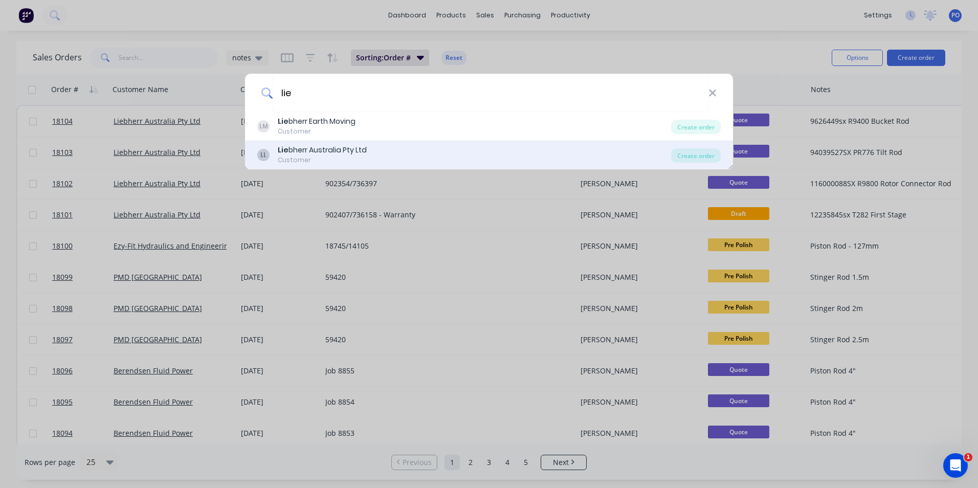
type input "lie"
click at [317, 150] on div "Lie bherr Australia Pty Ltd" at bounding box center [322, 150] width 89 height 11
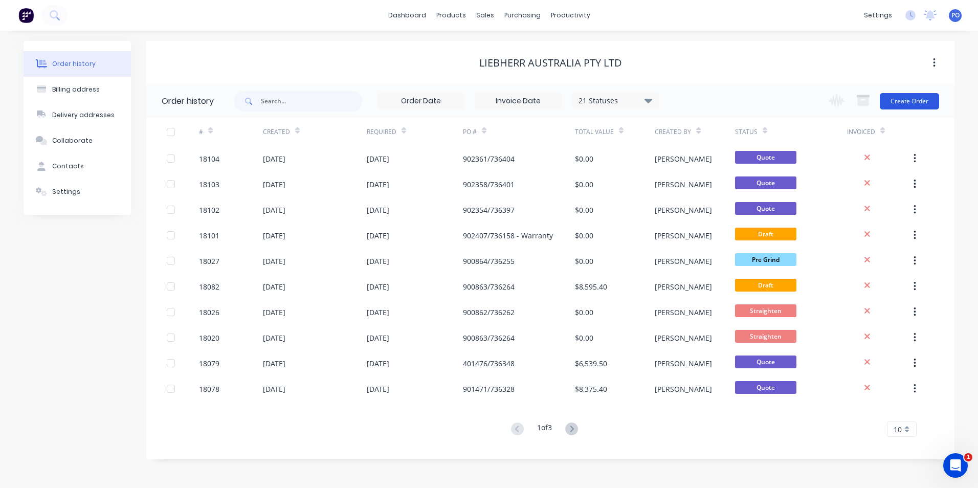
click at [911, 106] on button "Create Order" at bounding box center [909, 101] width 59 height 16
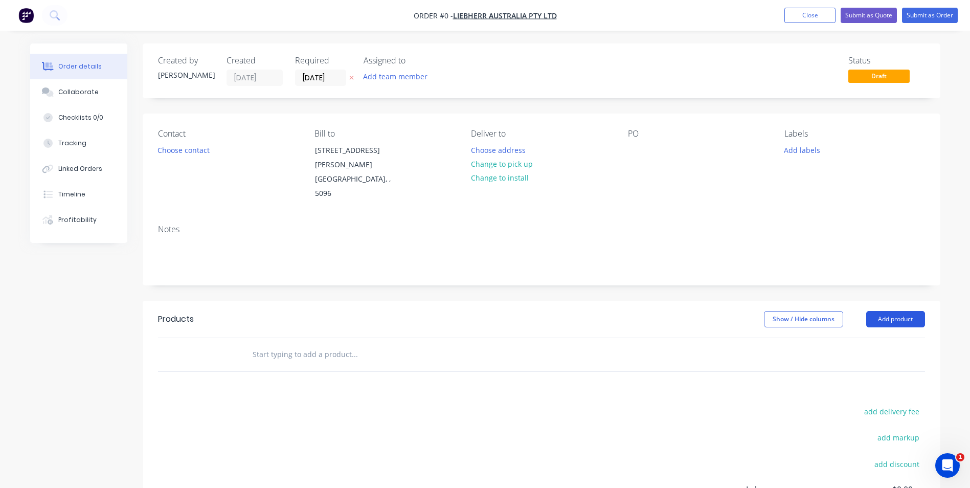
click at [906, 311] on button "Add product" at bounding box center [895, 319] width 59 height 16
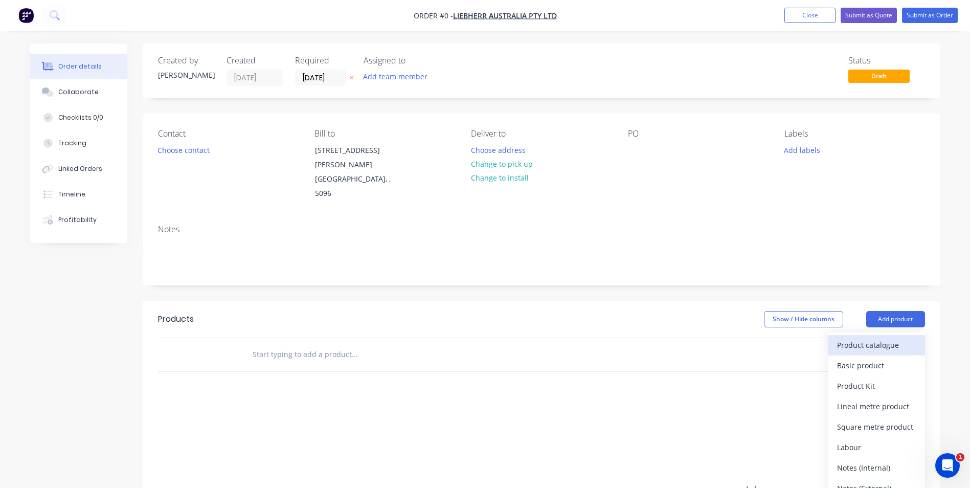
click at [878, 338] on div "Product catalogue" at bounding box center [876, 345] width 79 height 15
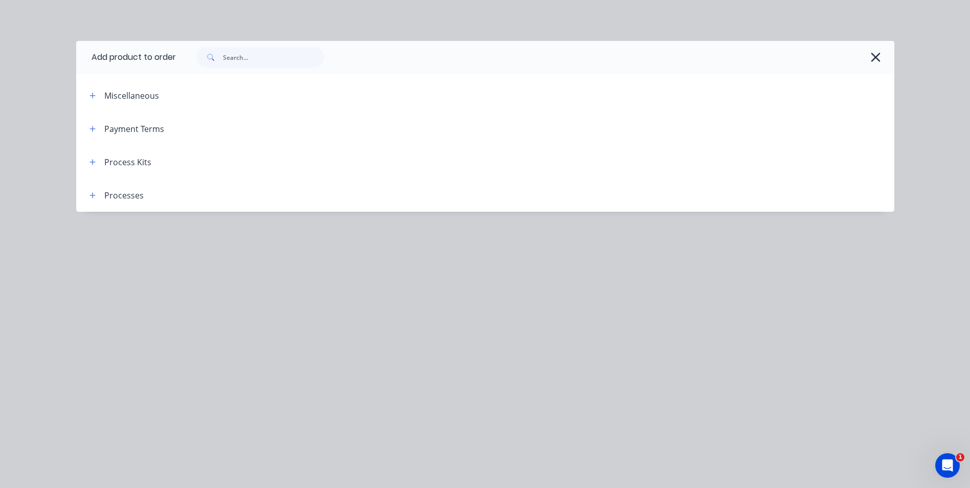
click at [102, 158] on div "Process Kits" at bounding box center [116, 161] width 70 height 13
click at [95, 161] on icon "button" at bounding box center [93, 162] width 6 height 7
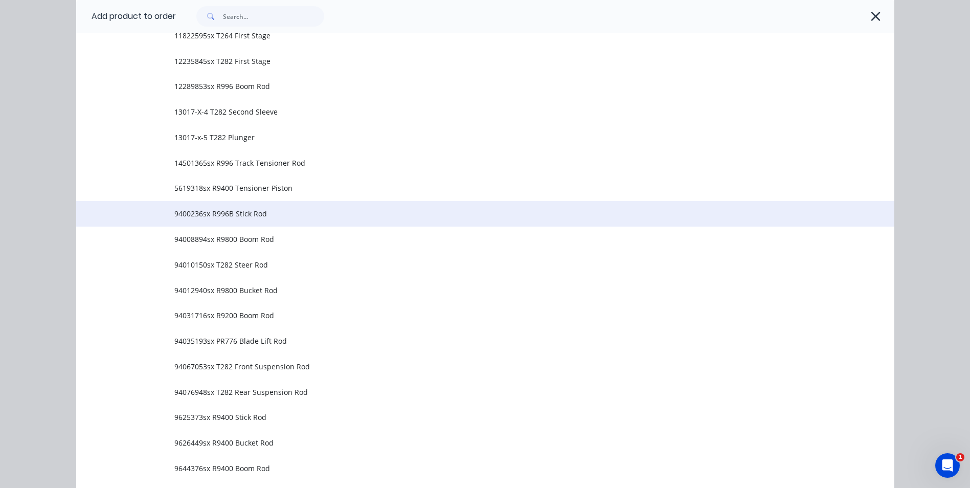
scroll to position [256, 0]
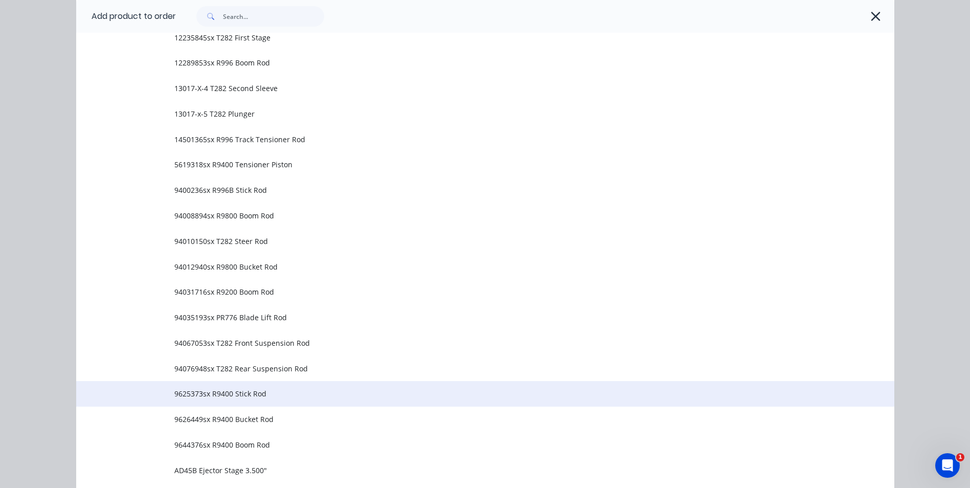
click at [262, 395] on span "9625373sx R9400 Stick Rod" at bounding box center [462, 393] width 576 height 11
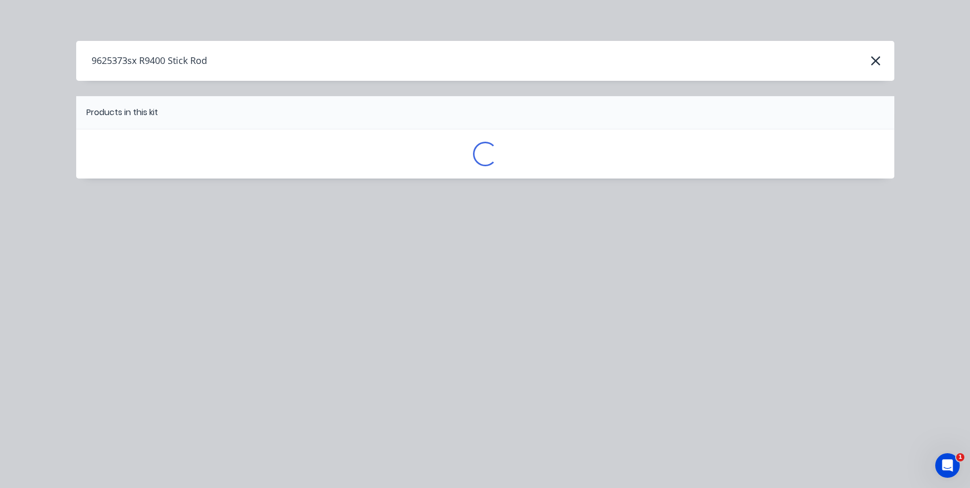
scroll to position [0, 0]
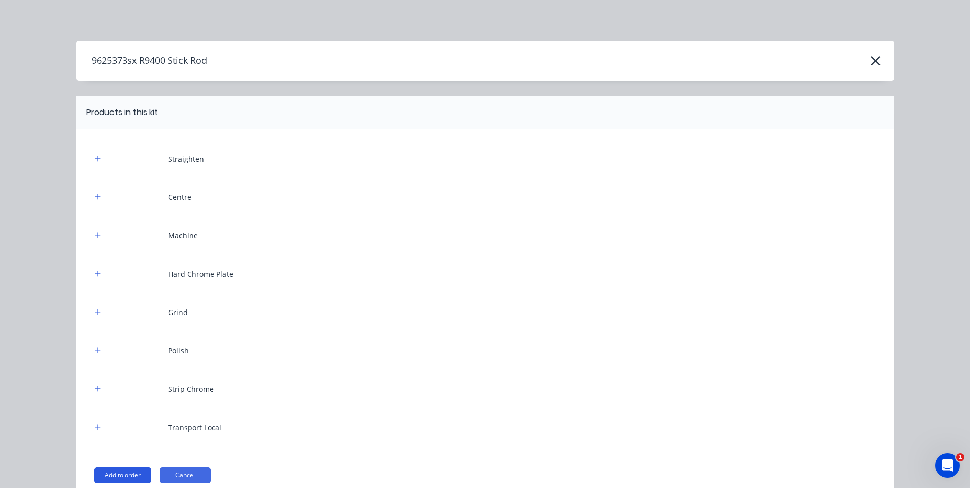
click at [119, 473] on button "Add to order" at bounding box center [122, 475] width 57 height 16
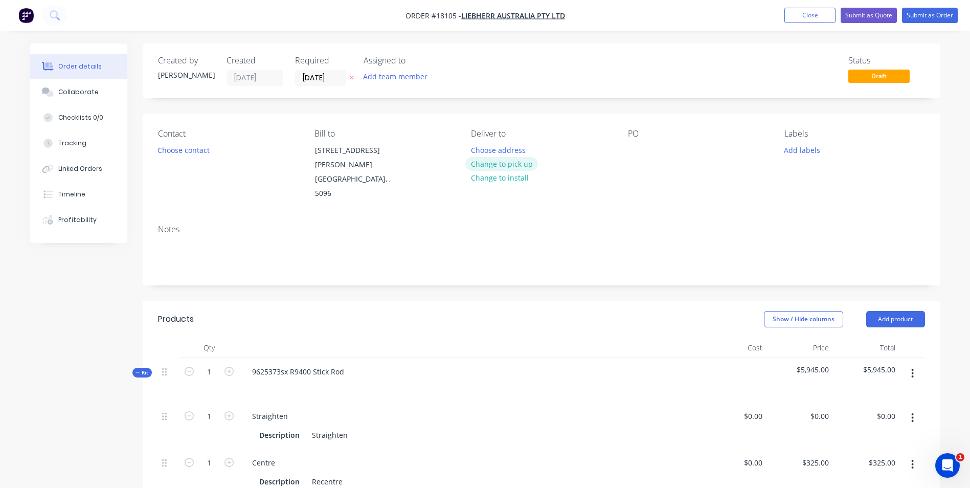
click at [490, 166] on button "Change to pick up" at bounding box center [501, 164] width 73 height 14
click at [637, 149] on div at bounding box center [636, 150] width 16 height 15
drag, startPoint x: 344, startPoint y: 346, endPoint x: 251, endPoint y: 346, distance: 92.6
click at [251, 364] on div "9625373sx R9400 Stick Rod" at bounding box center [298, 371] width 108 height 15
copy div "9625373sx R9400 Stick Rod"
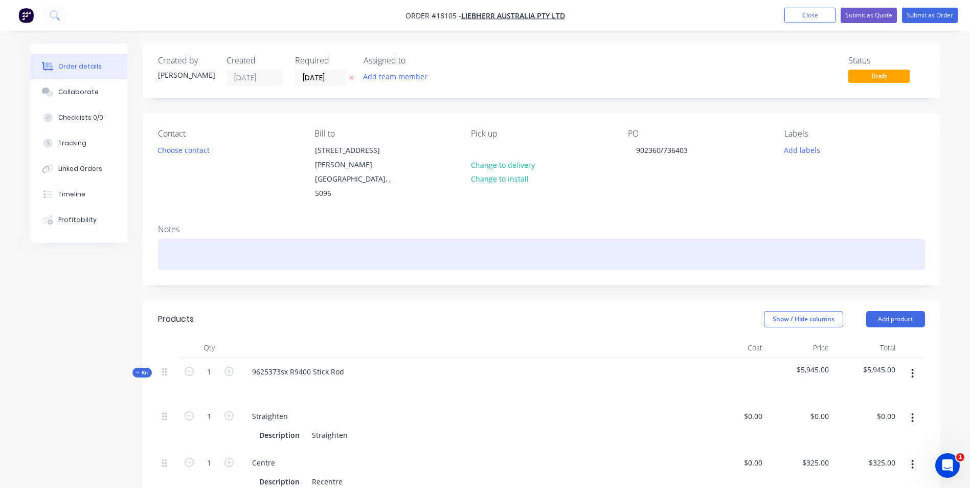
click at [172, 239] on div at bounding box center [541, 254] width 767 height 31
paste div
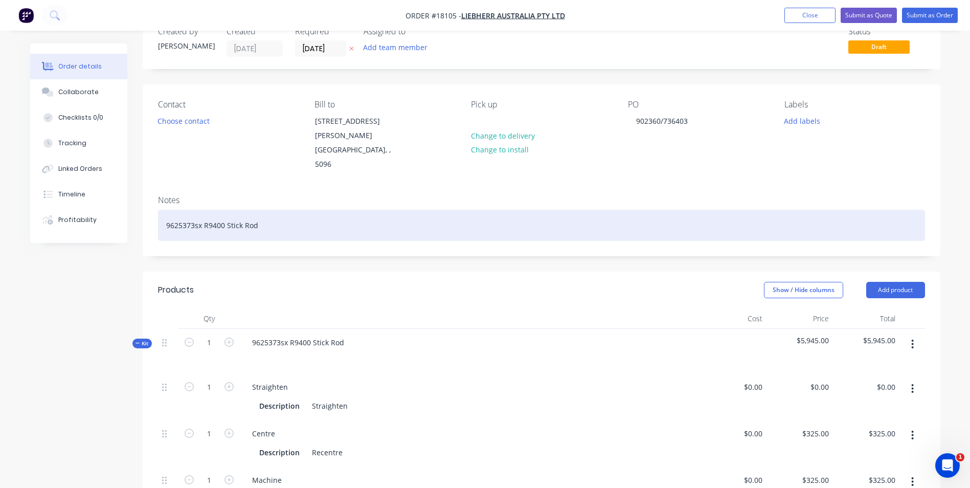
scroll to position [51, 0]
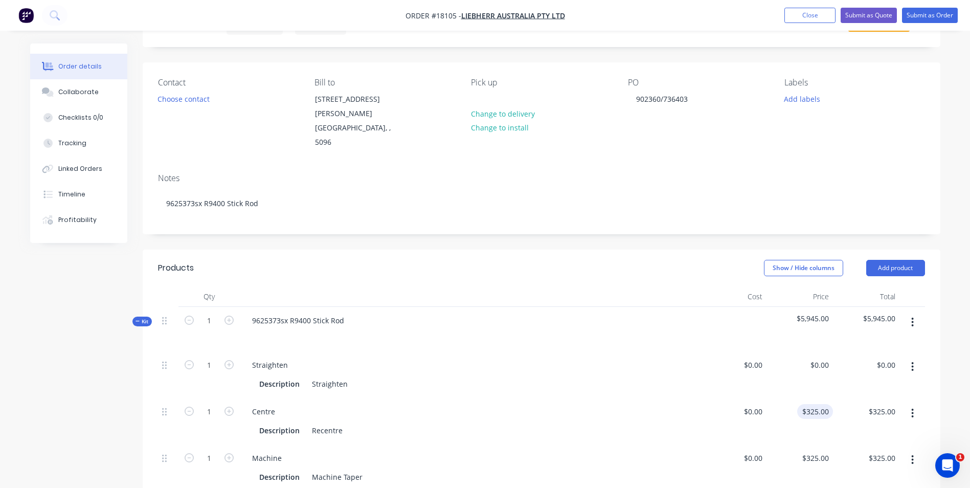
click at [824, 404] on input "$325.00" at bounding box center [817, 411] width 32 height 15
type input "$0.00"
click at [823, 451] on input "325" at bounding box center [824, 458] width 17 height 15
type input "$0.00"
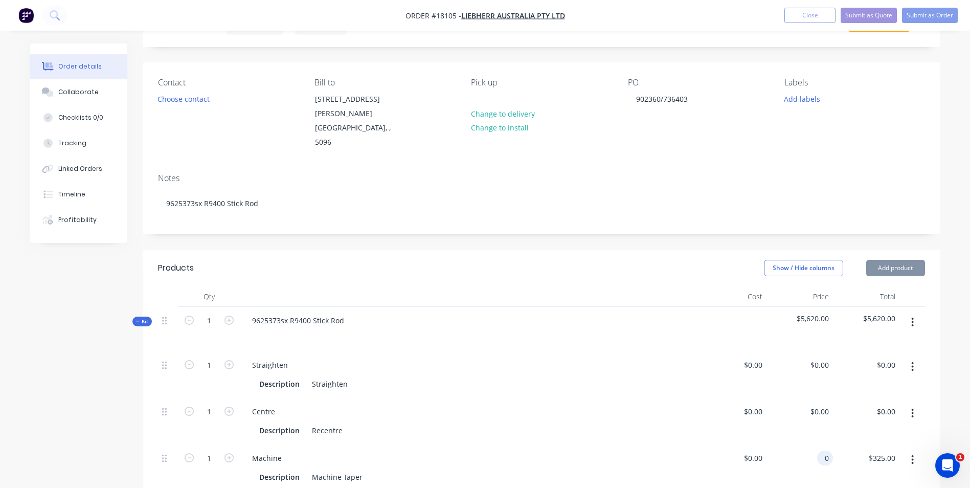
type input "$0.00"
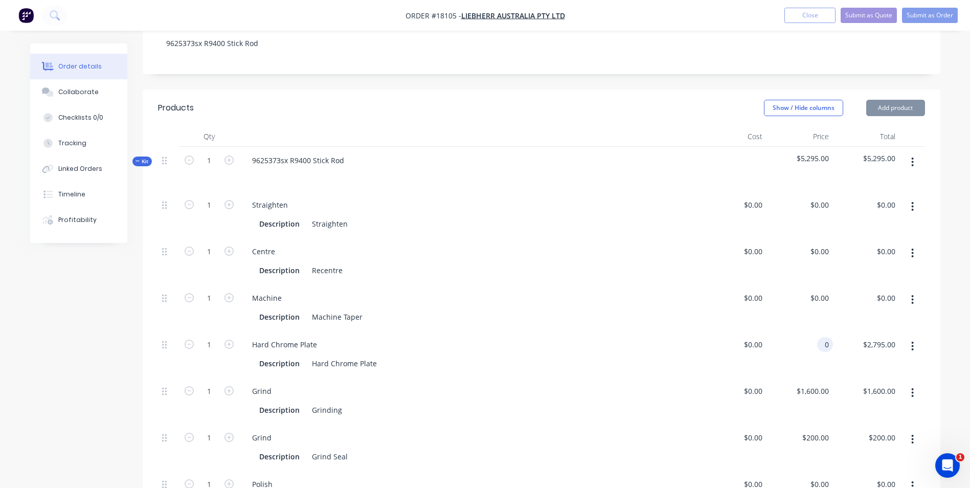
scroll to position [307, 0]
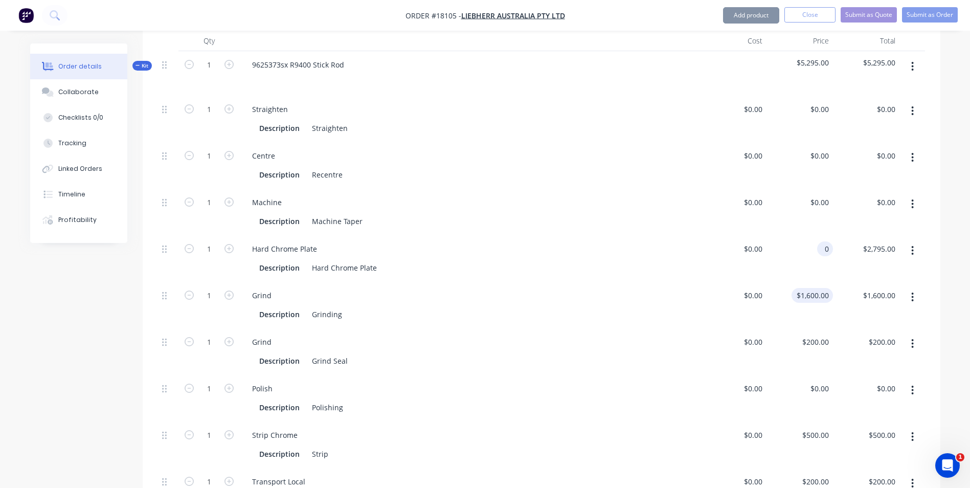
type input "$0.00"
click at [815, 288] on input "1600" at bounding box center [822, 295] width 21 height 15
type input "$0.00"
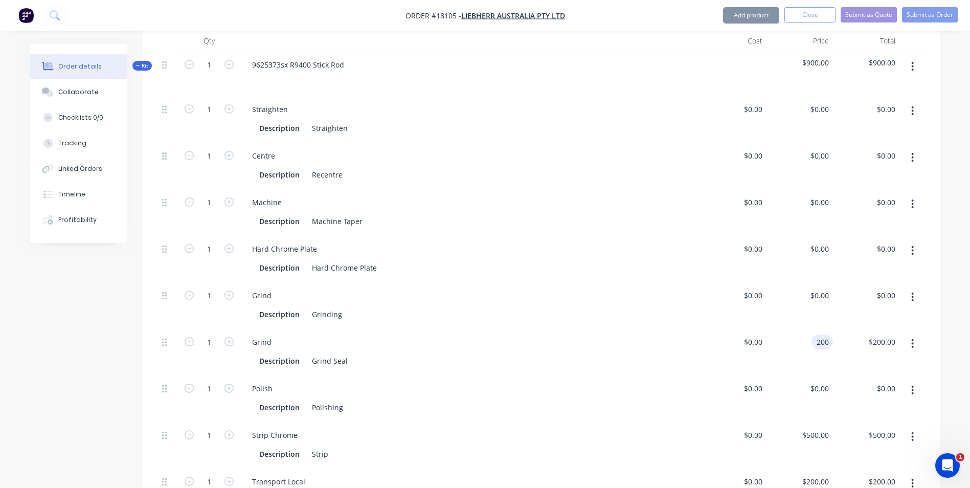
click at [822, 334] on input "200" at bounding box center [824, 341] width 17 height 15
type input "$0.00"
click at [811, 421] on div "500 500" at bounding box center [800, 444] width 66 height 47
type input "$0.00"
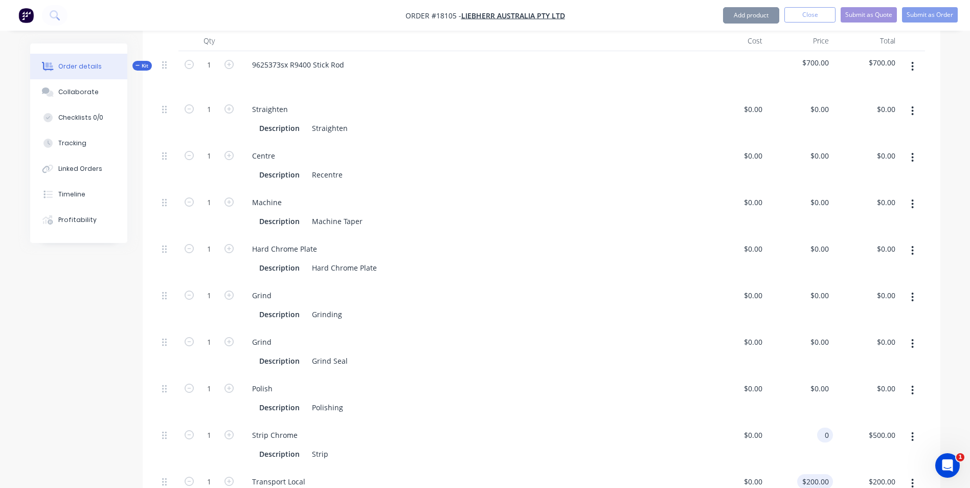
type input "$0.00"
click at [823, 474] on input "200" at bounding box center [824, 481] width 17 height 15
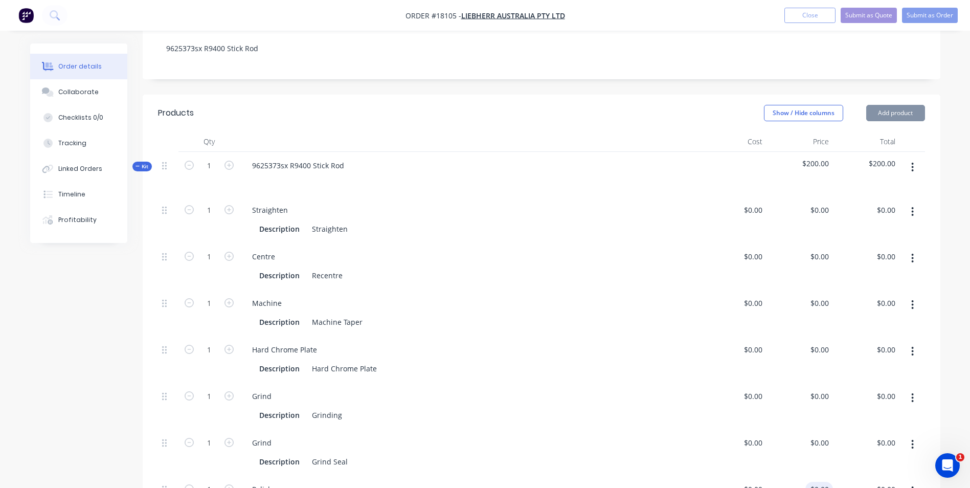
scroll to position [256, 0]
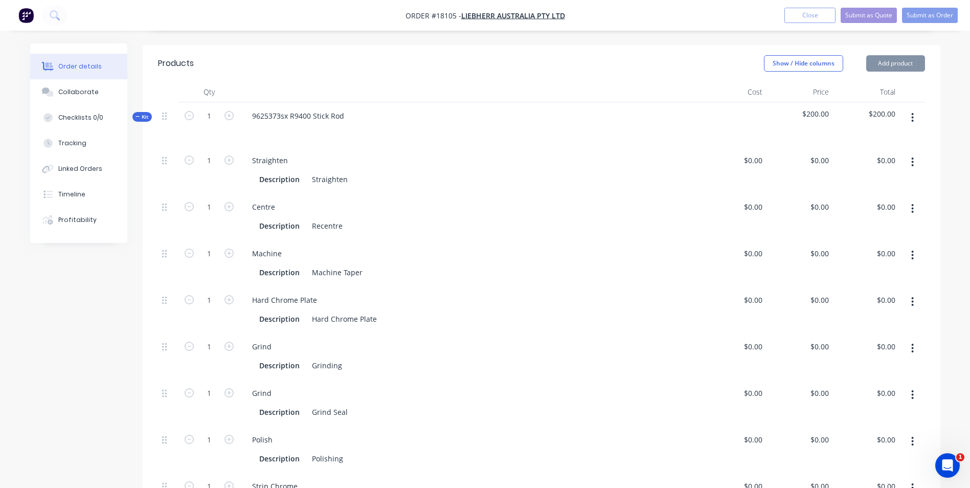
type input "$0.00"
click at [820, 108] on span "$200.00" at bounding box center [800, 113] width 58 height 11
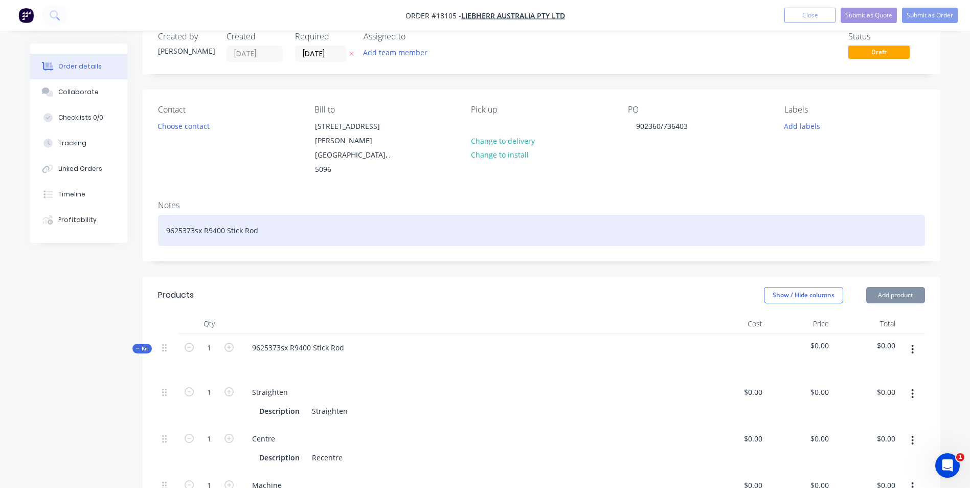
scroll to position [0, 0]
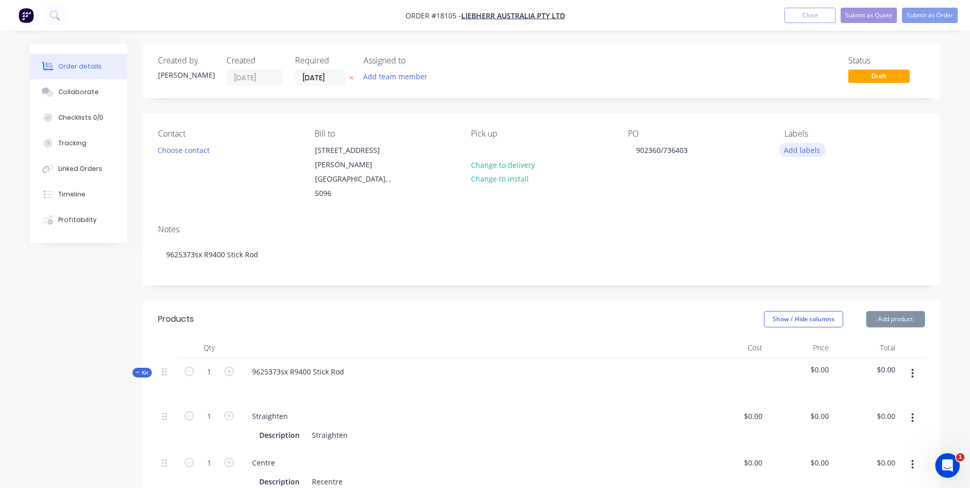
click at [809, 153] on button "Add labels" at bounding box center [802, 150] width 47 height 14
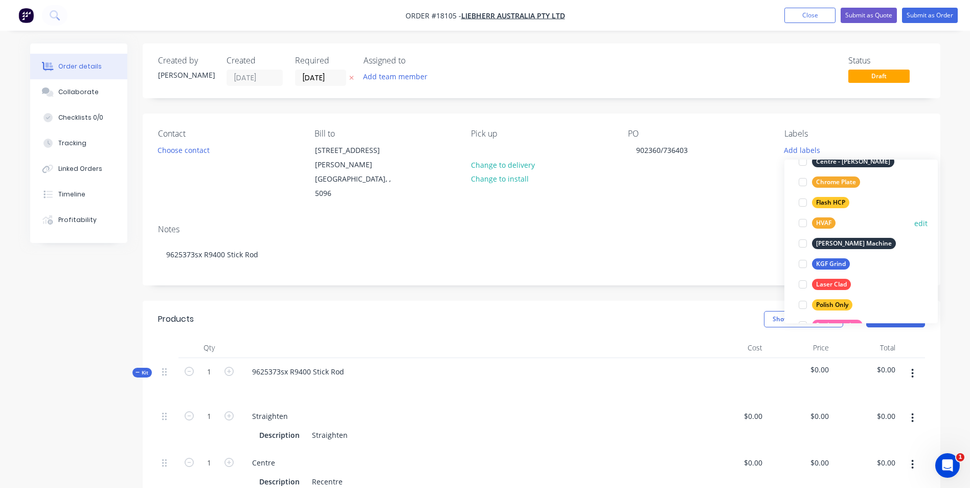
scroll to position [256, 0]
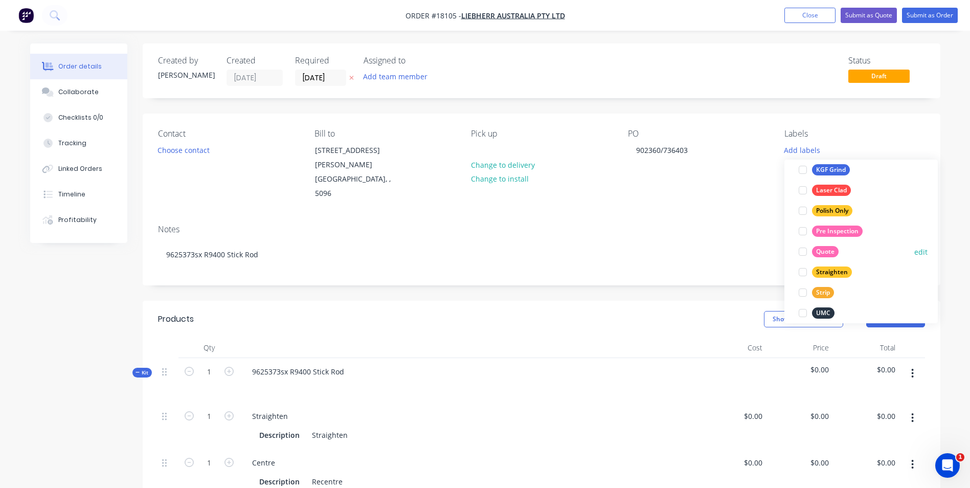
click at [830, 251] on div "Quote" at bounding box center [825, 251] width 27 height 11
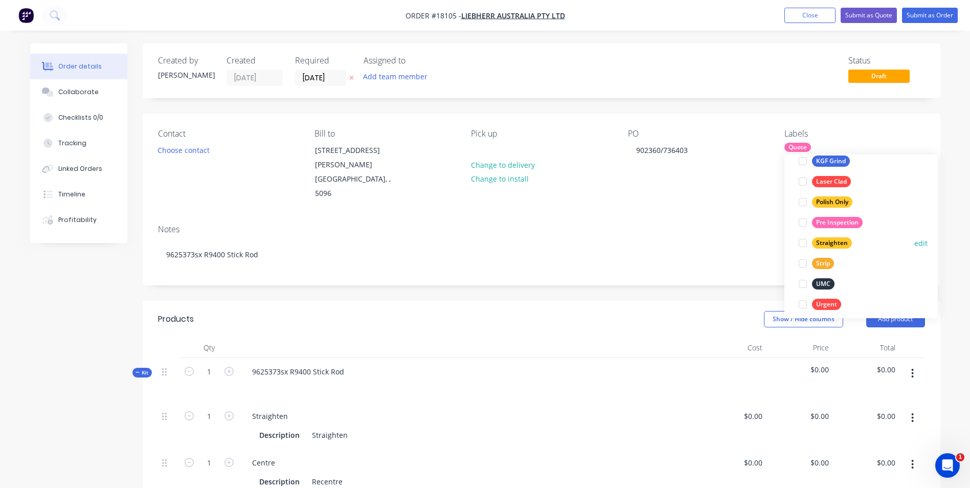
scroll to position [286, 0]
click at [809, 217] on div at bounding box center [803, 216] width 20 height 20
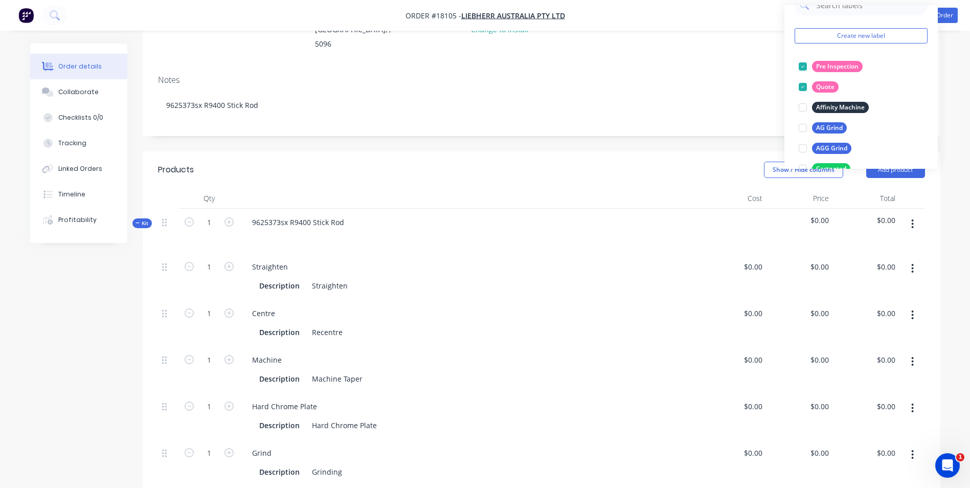
scroll to position [0, 0]
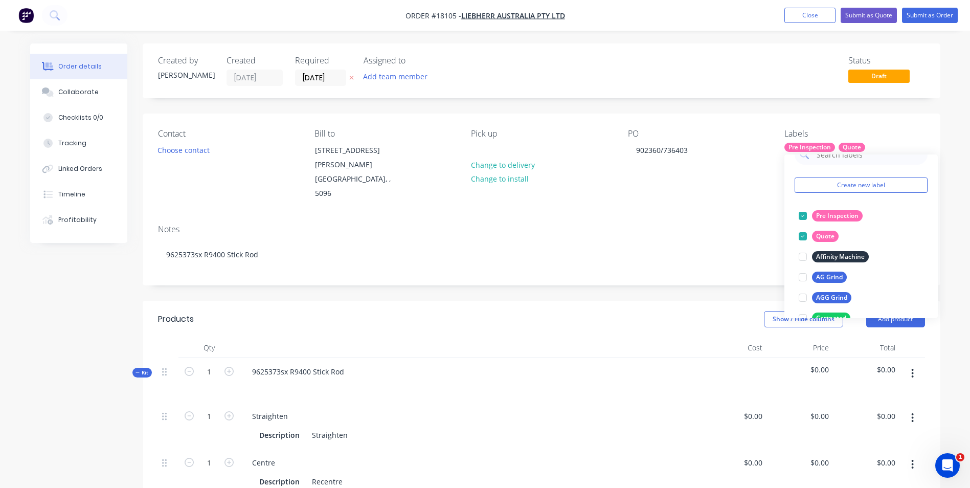
click at [691, 225] on div "Notes" at bounding box center [541, 230] width 767 height 10
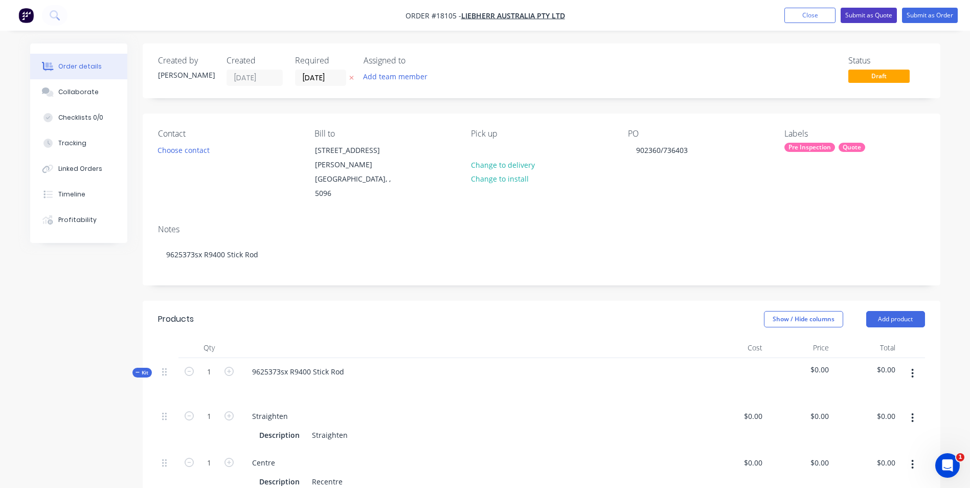
click at [878, 18] on button "Submit as Quote" at bounding box center [869, 15] width 56 height 15
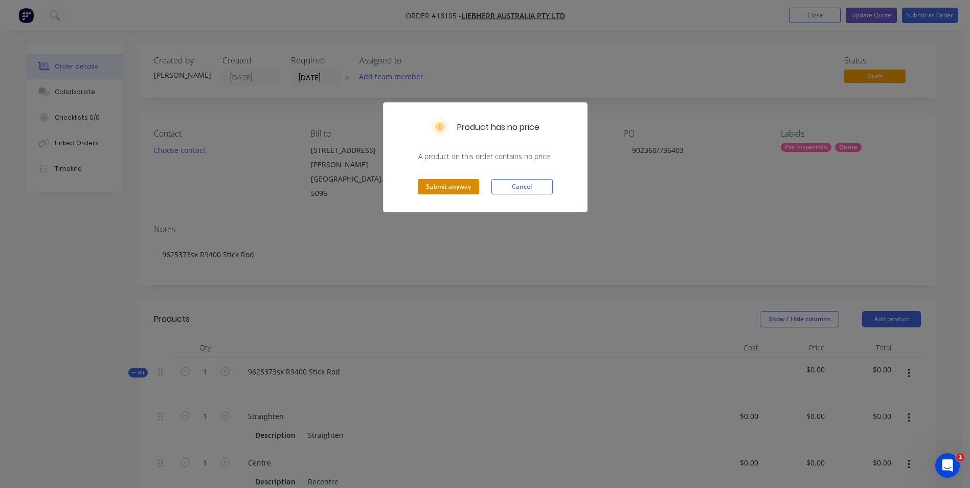
click at [446, 188] on button "Submit anyway" at bounding box center [448, 186] width 61 height 15
